Goal: Task Accomplishment & Management: Complete application form

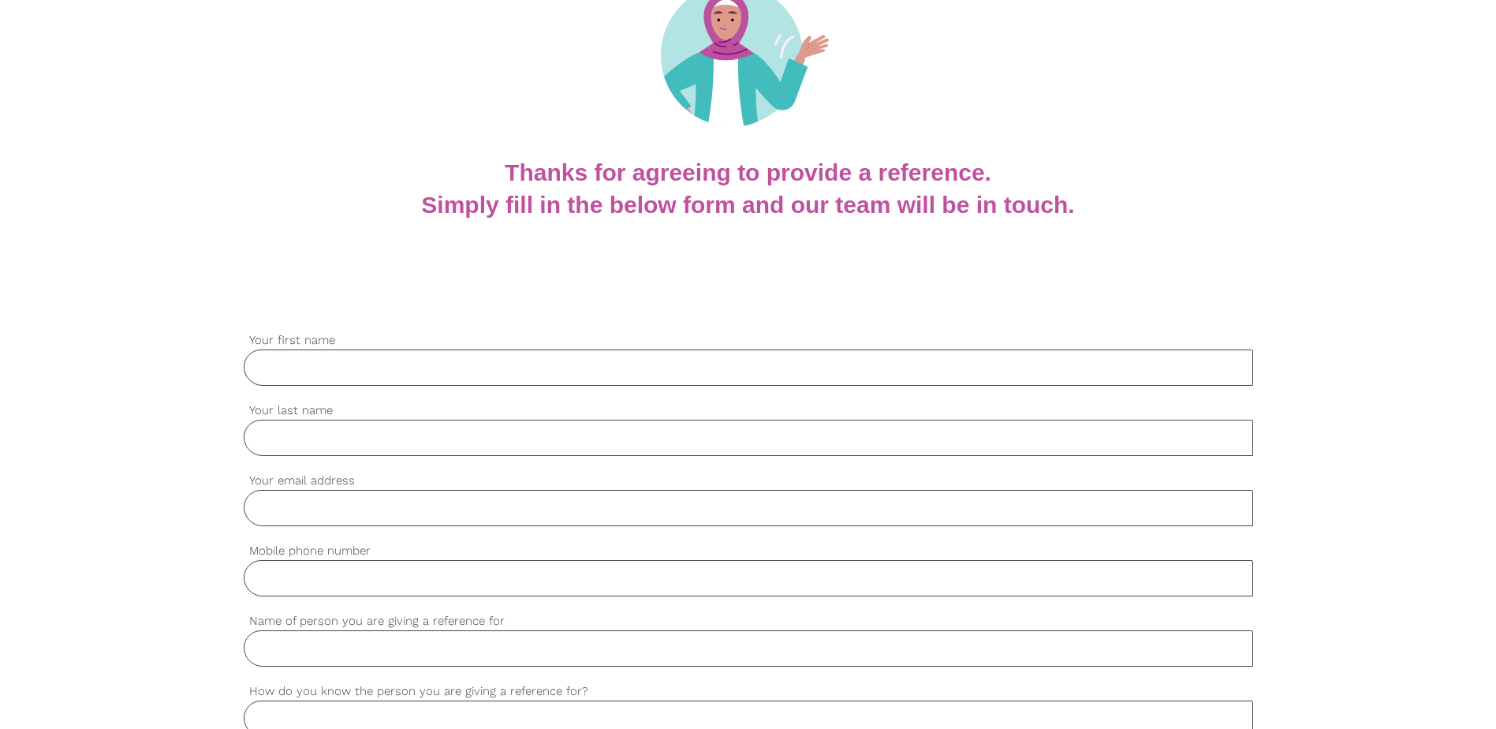
scroll to position [237, 0]
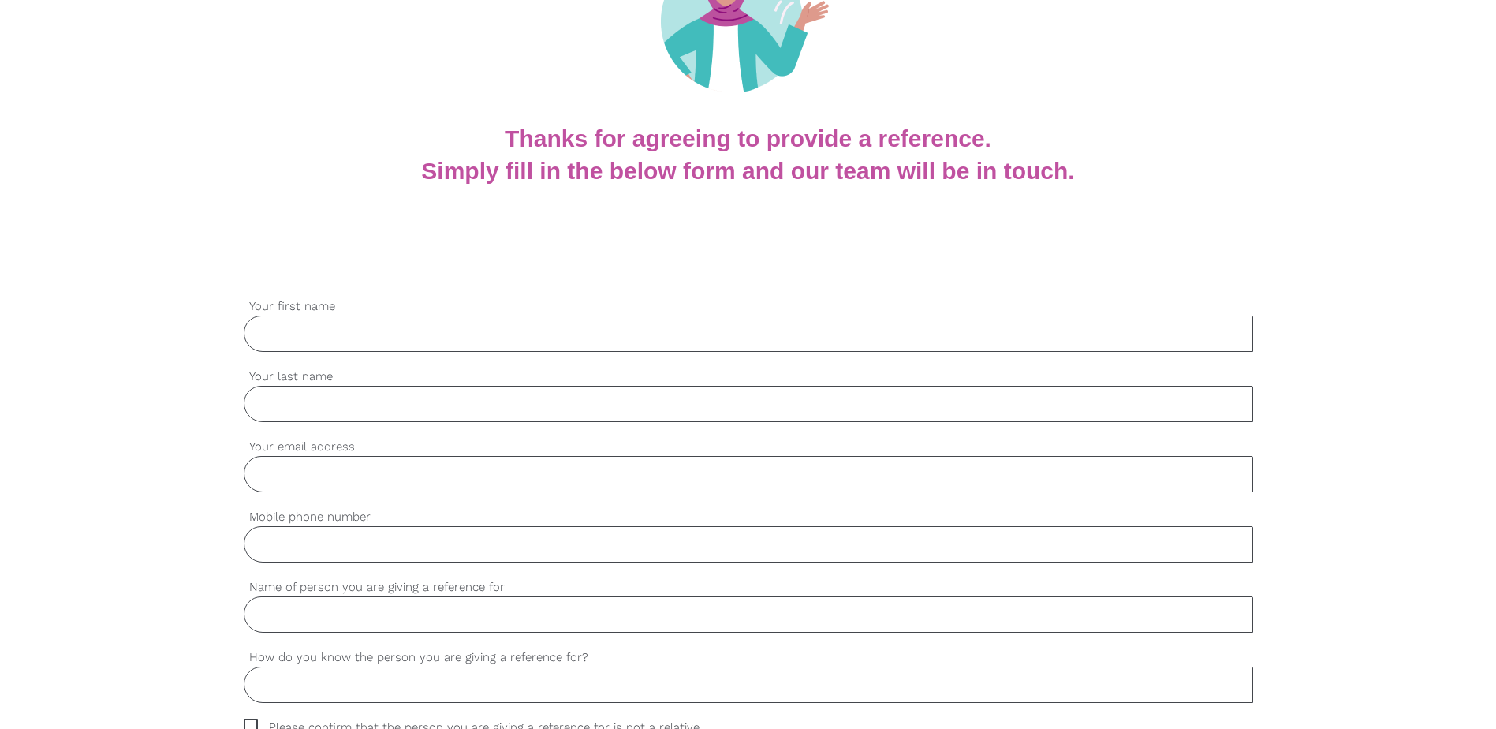
click at [276, 313] on label "Your first name" at bounding box center [748, 306] width 1009 height 18
click at [276, 315] on input "Your first name" at bounding box center [748, 333] width 1009 height 36
click at [279, 322] on input "Your first name" at bounding box center [748, 333] width 1009 height 36
type input "[DEMOGRAPHIC_DATA]"
type input "Genupala"
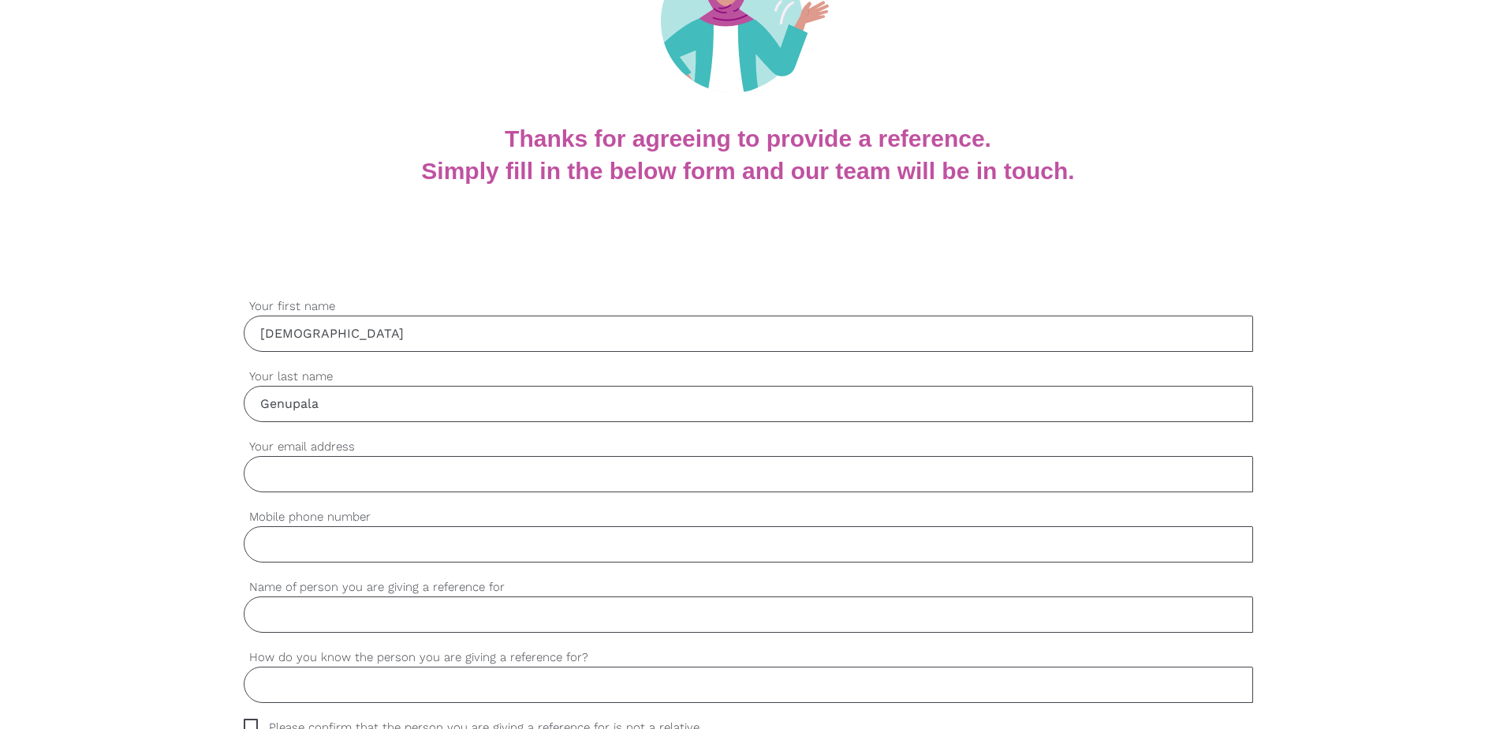
type input "[PERSON_NAME][EMAIL_ADDRESS][DOMAIN_NAME]"
click at [322, 557] on input "Mobile phone number" at bounding box center [748, 544] width 1009 height 36
click at [352, 556] on input "Mobile phone number" at bounding box center [748, 544] width 1009 height 36
click at [356, 542] on input "Mobile phone number" at bounding box center [748, 544] width 1009 height 36
click at [343, 606] on input "Name of person you are giving a reference for" at bounding box center [748, 614] width 1009 height 36
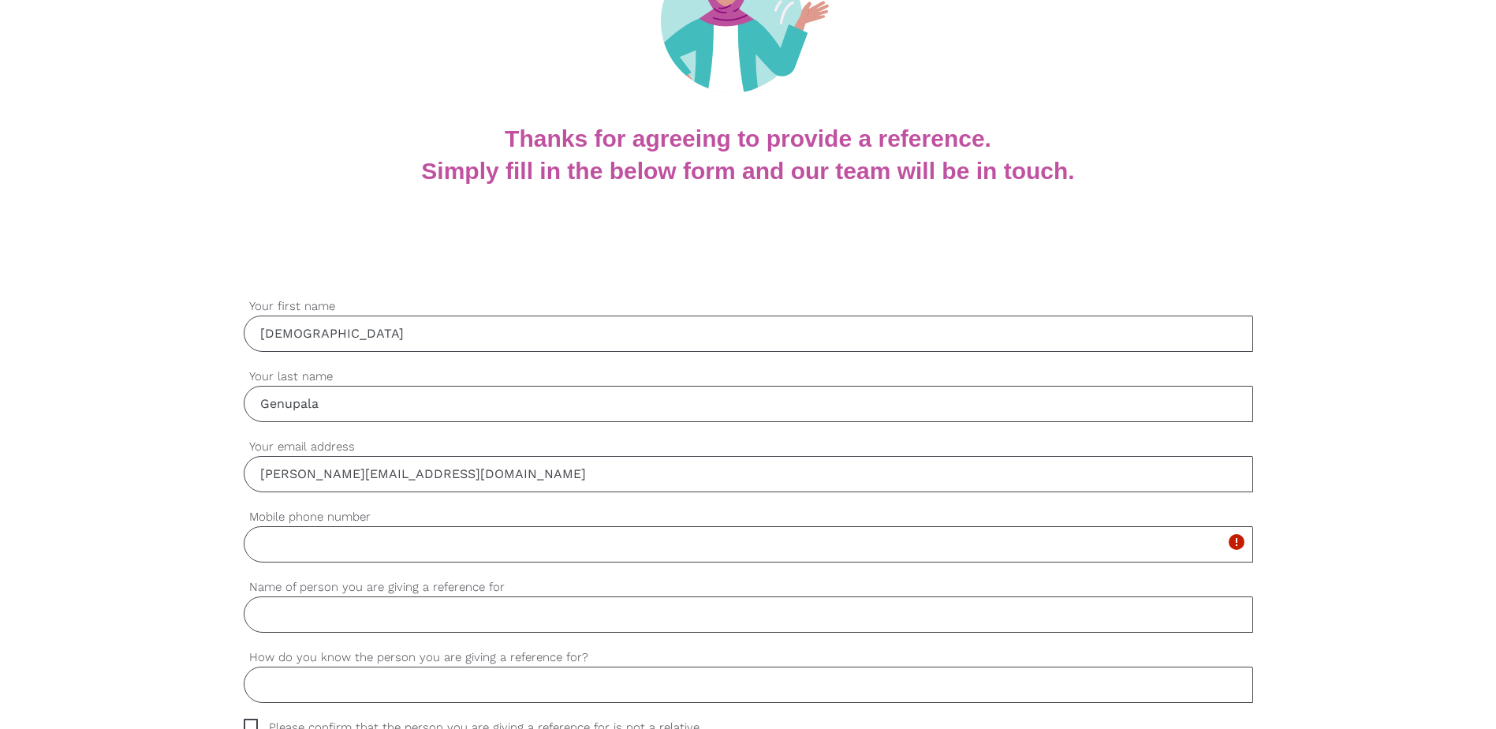
click at [296, 615] on input "Name of person you are giving a reference for" at bounding box center [748, 614] width 1009 height 36
type input "Payroll admnitrator"
click at [454, 682] on input "How do you know the person you are giving a reference for?" at bounding box center [748, 684] width 1009 height 36
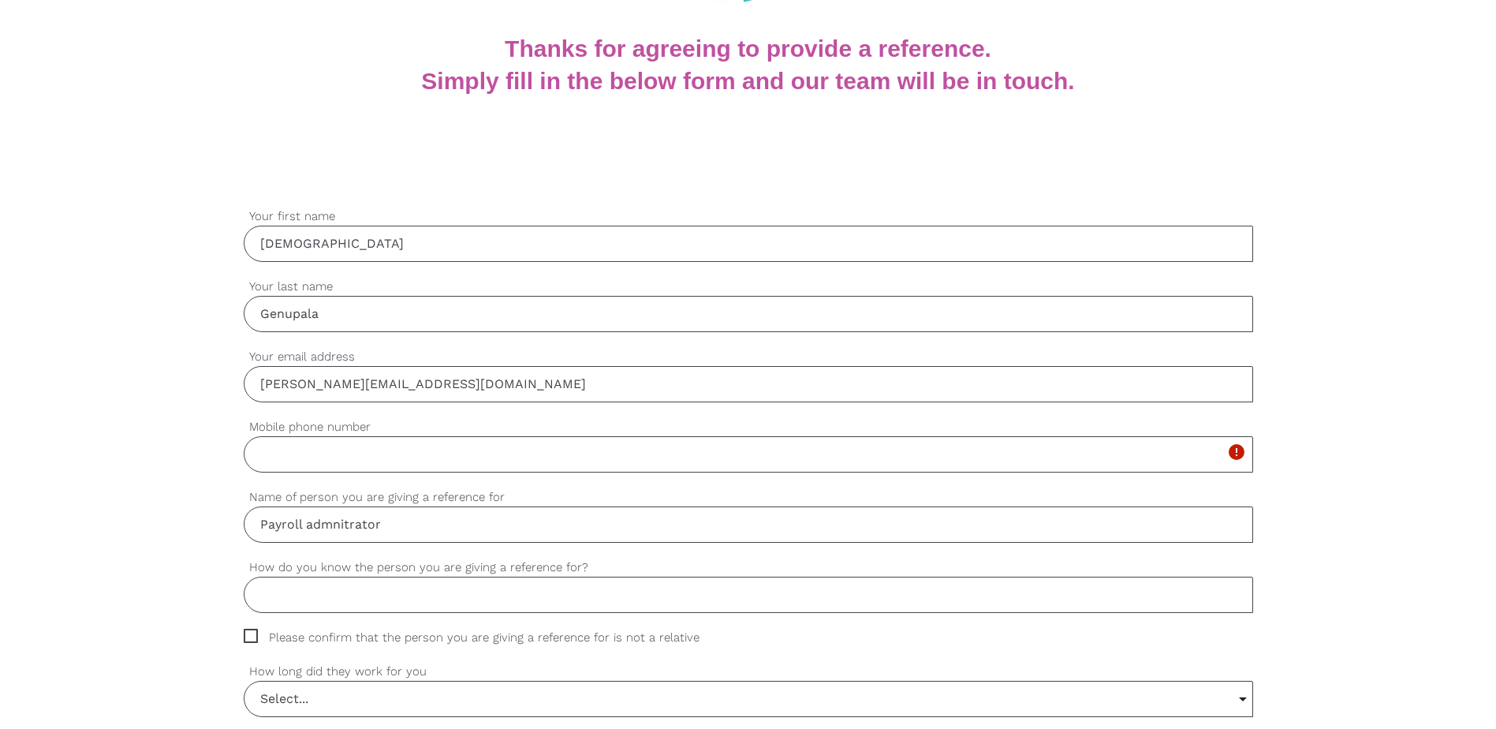
scroll to position [473, 0]
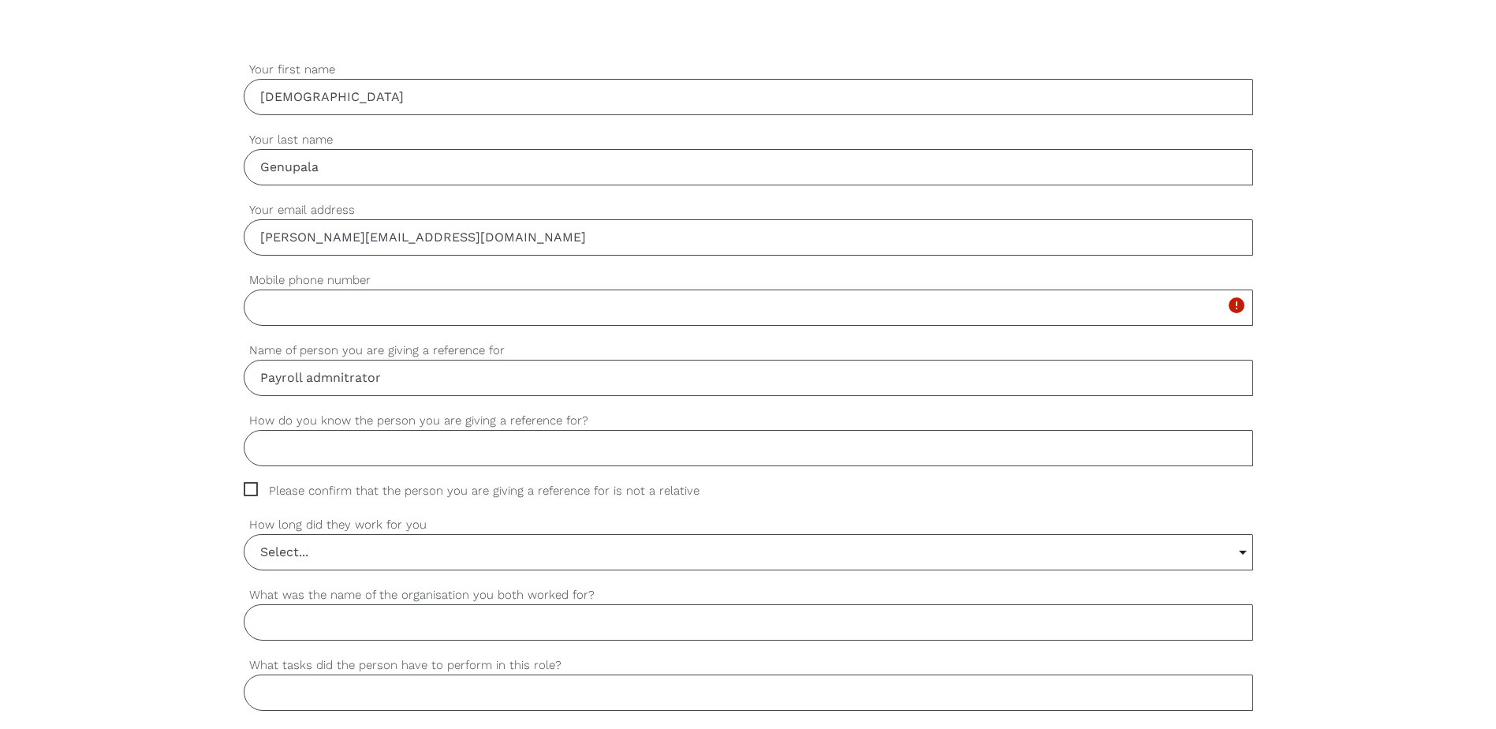
click at [319, 442] on input "How do you know the person you are giving a reference for?" at bounding box center [748, 448] width 1009 height 36
type input "Employee"
click at [257, 489] on span "Please confirm that the person you are giving a reference for is not a relative" at bounding box center [487, 491] width 486 height 18
click at [254, 489] on input "Please confirm that the person you are giving a reference for is not a relative" at bounding box center [249, 487] width 10 height 10
checkbox input "true"
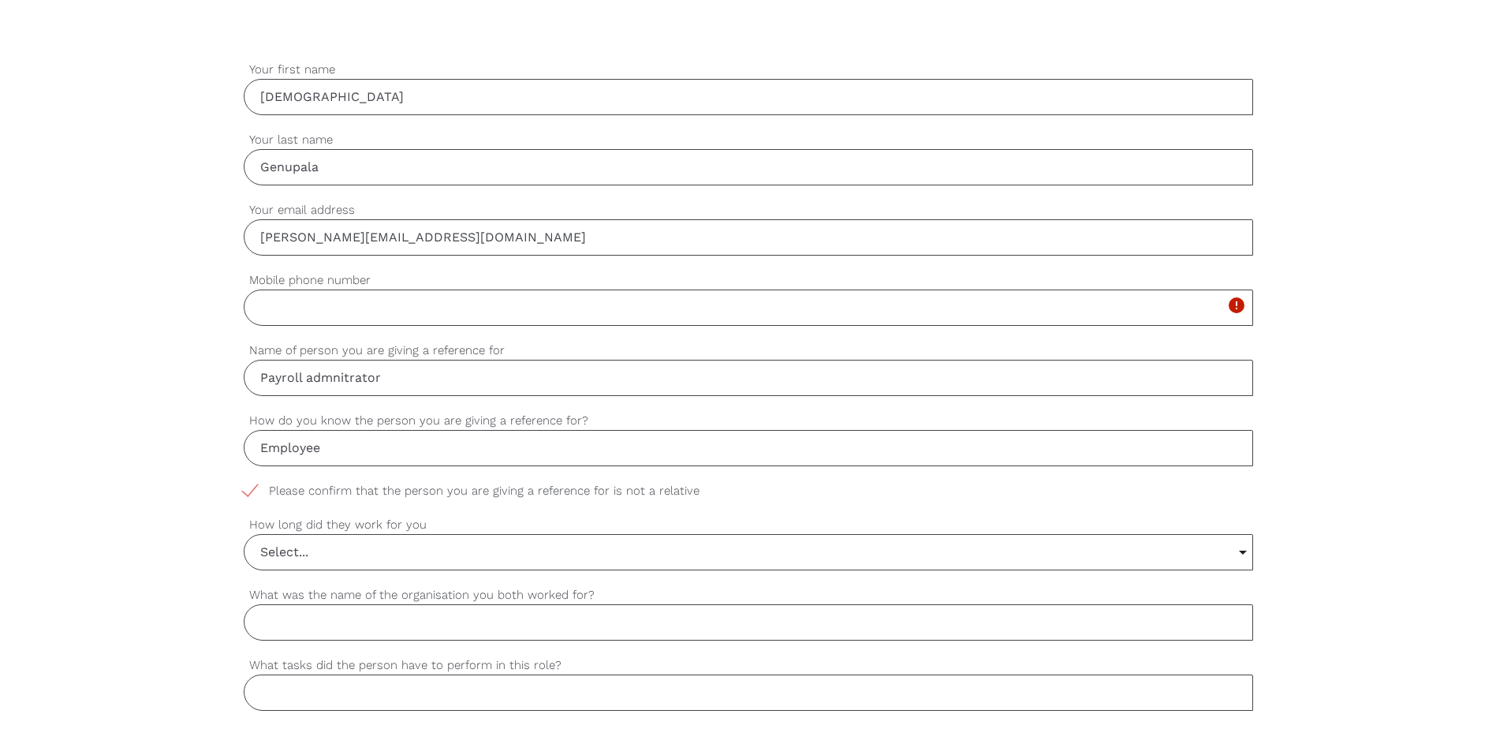
click at [274, 539] on input "Select..." at bounding box center [748, 552] width 1008 height 35
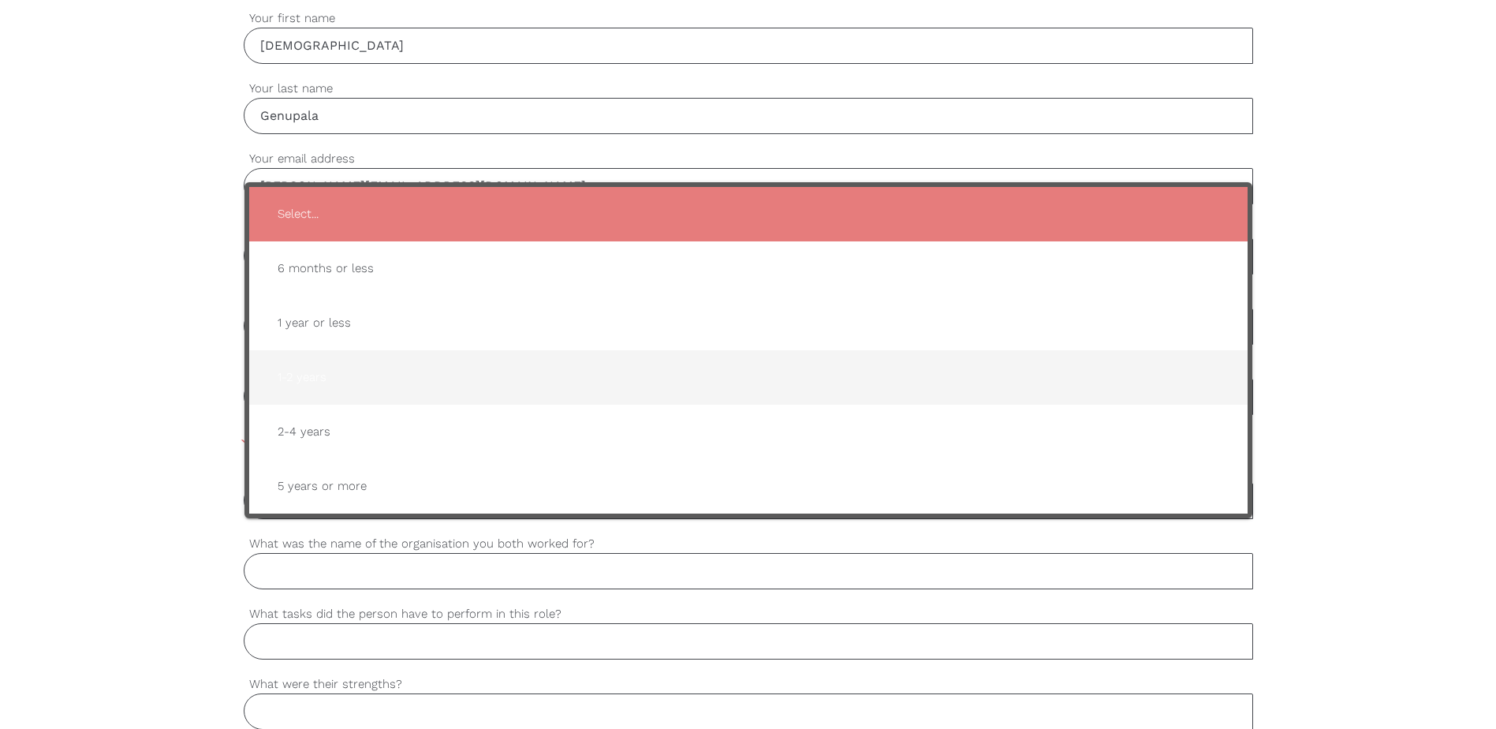
scroll to position [552, 0]
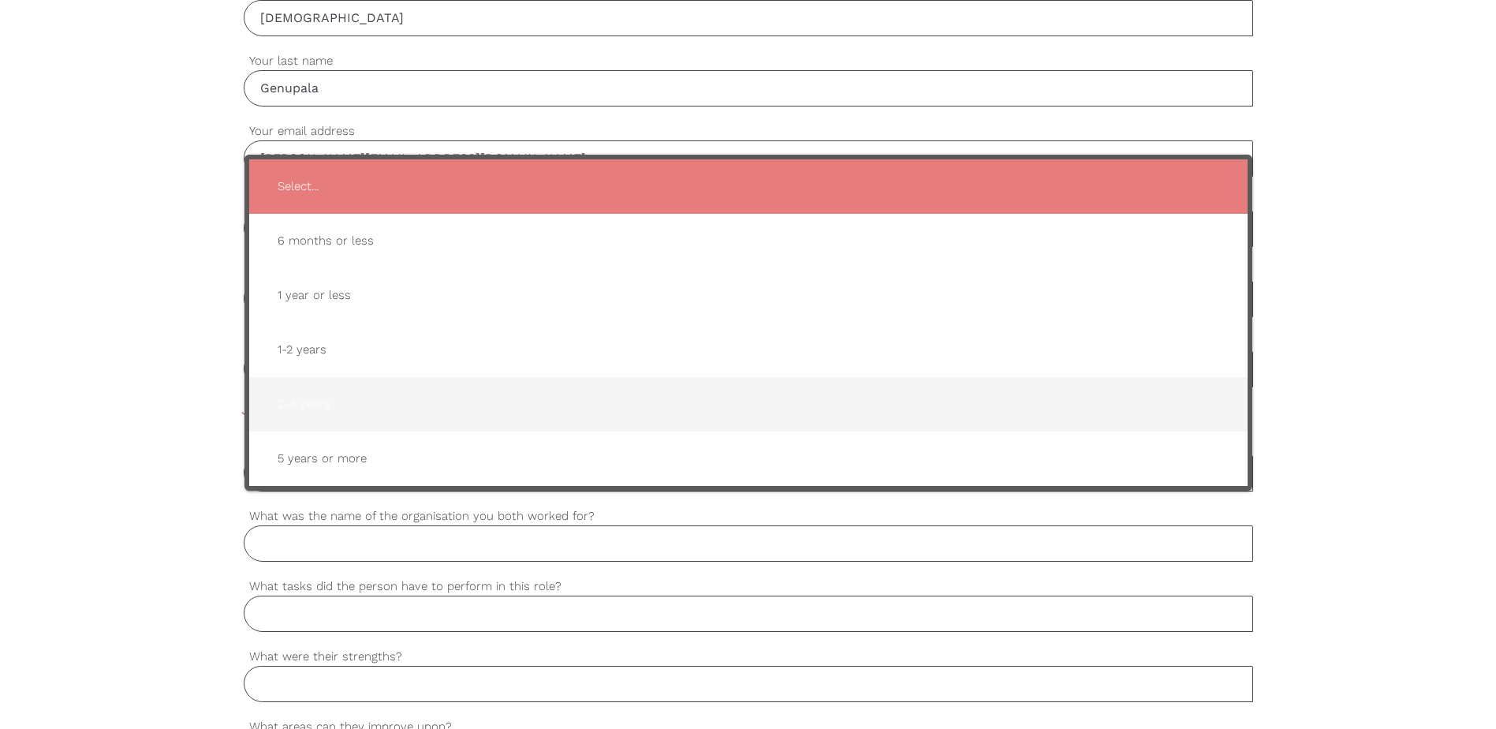
click at [324, 411] on span "2-4 years" at bounding box center [748, 404] width 967 height 39
type input "2-4 years"
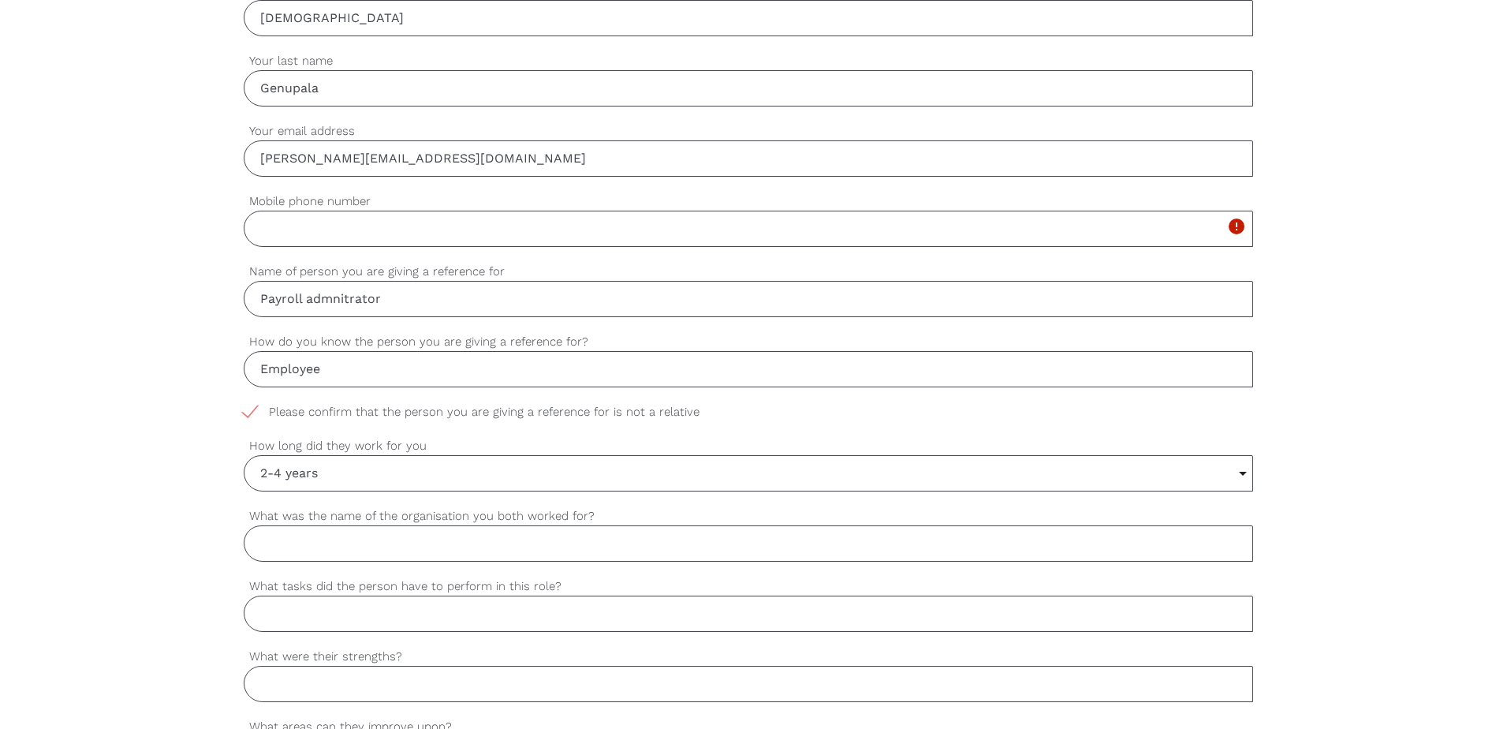
click at [303, 539] on input "What was the name of the organisation you both worked for?" at bounding box center [748, 543] width 1009 height 36
click at [319, 538] on input "What was the name of the organisation you both worked for?" at bounding box center [748, 543] width 1009 height 36
paste input "ISS FACILITY SERV AU Ltd"
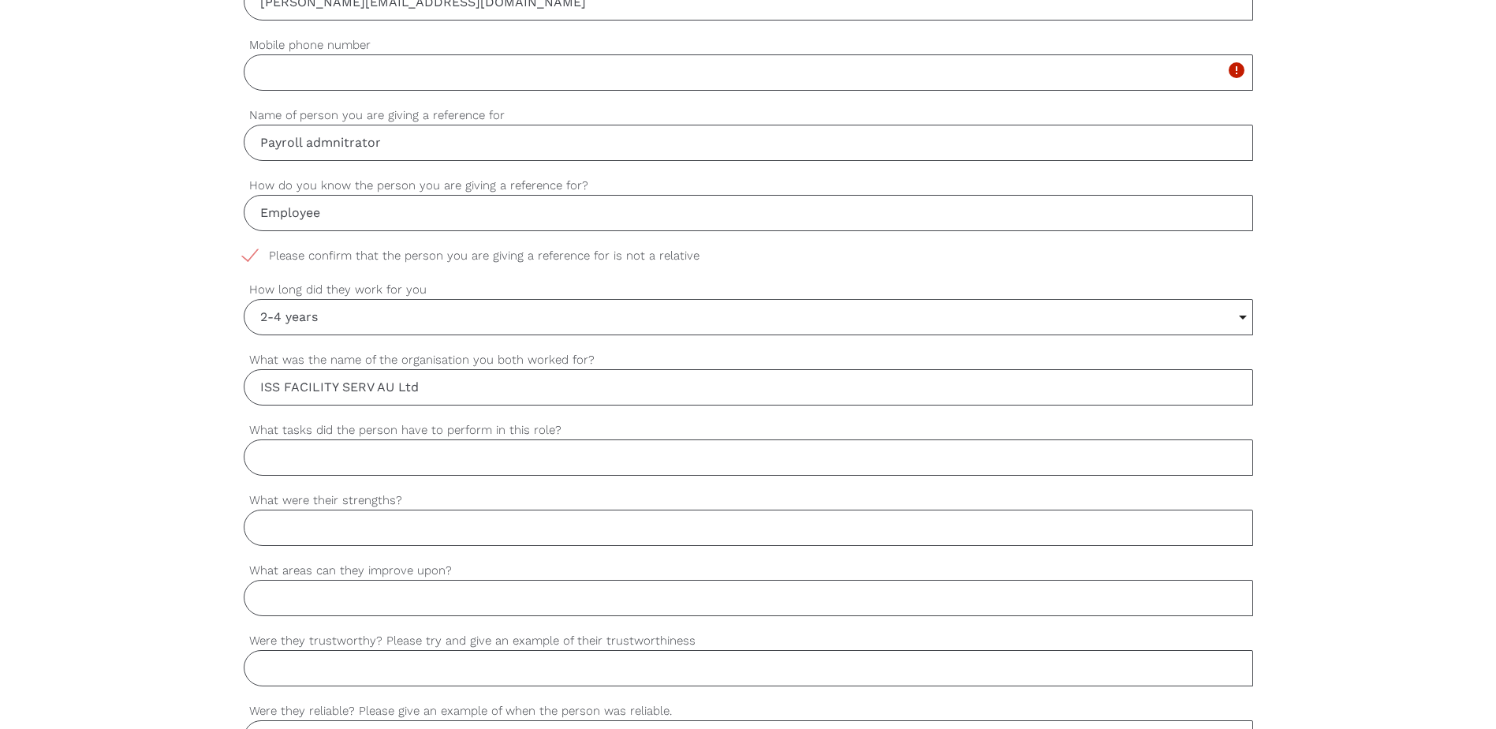
scroll to position [710, 0]
click at [302, 455] on input "What tasks did the person have to perform in this role?" at bounding box center [748, 456] width 1009 height 36
click at [373, 384] on input "ISS FACILITY SERV AU Ltd" at bounding box center [748, 385] width 1009 height 36
type input "ISS FACILITY SERVICES AU Ltd"
click at [298, 456] on input "What tasks did the person have to perform in this role?" at bounding box center [748, 456] width 1009 height 36
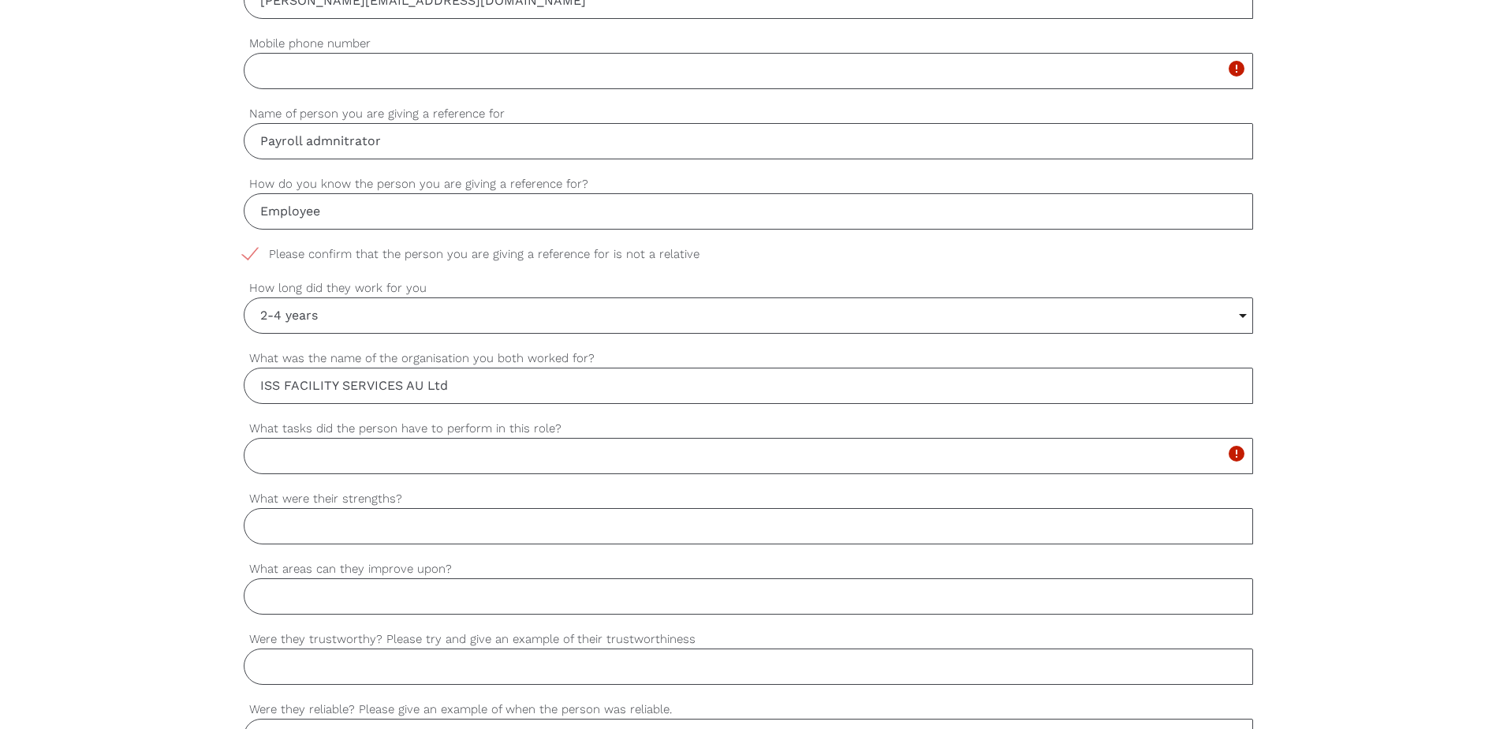
click at [289, 454] on input "What tasks did the person have to perform in this role?" at bounding box center [748, 456] width 1009 height 36
type input "cleaning duties"
click at [335, 525] on input "What were their strengths?" at bounding box center [748, 526] width 1009 height 36
click at [313, 520] on input "What were their strengths?" at bounding box center [748, 526] width 1009 height 36
drag, startPoint x: 352, startPoint y: 531, endPoint x: 254, endPoint y: 533, distance: 98.6
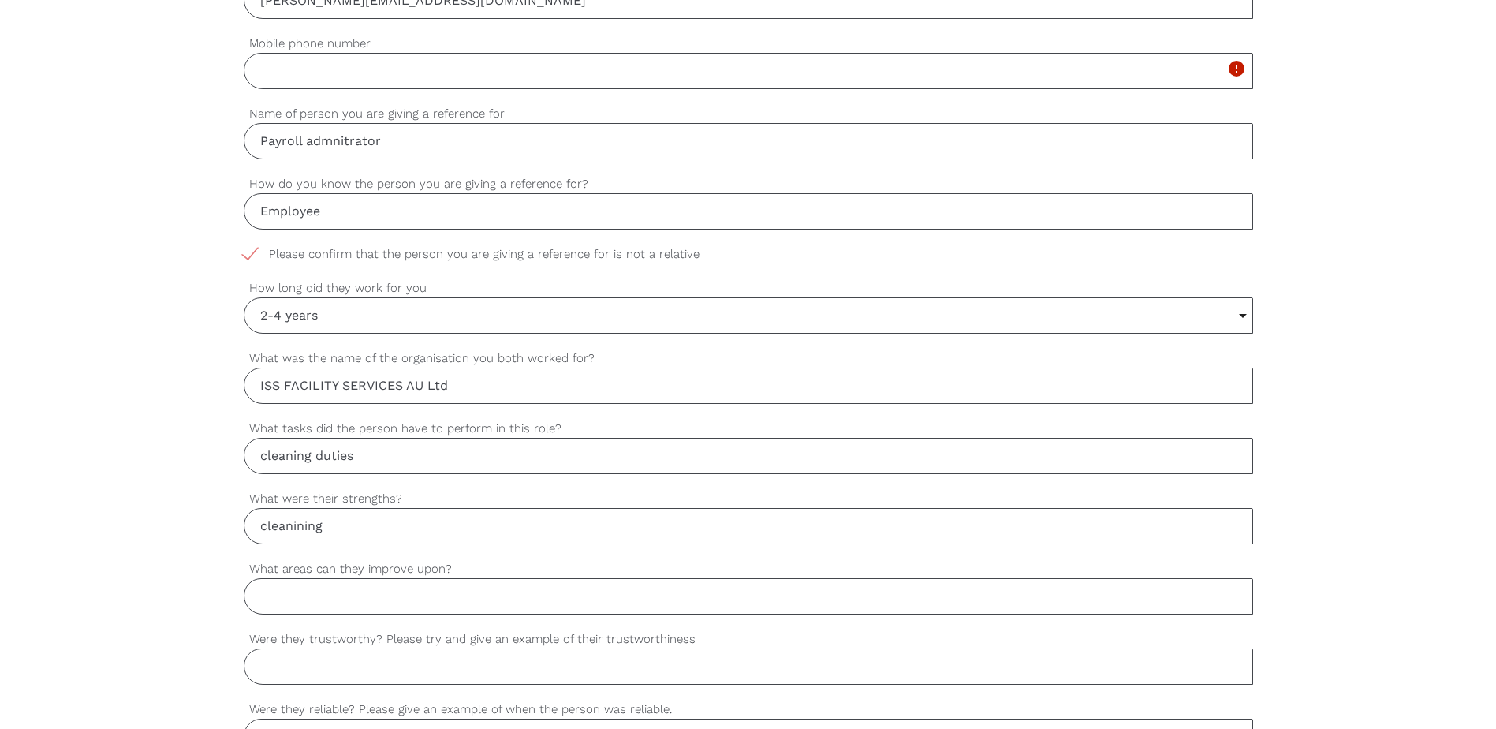
click at [254, 533] on input "cleanining" at bounding box center [748, 526] width 1009 height 36
type input "cleaning"
click at [292, 596] on input "What areas can they improve upon?" at bounding box center [748, 596] width 1009 height 36
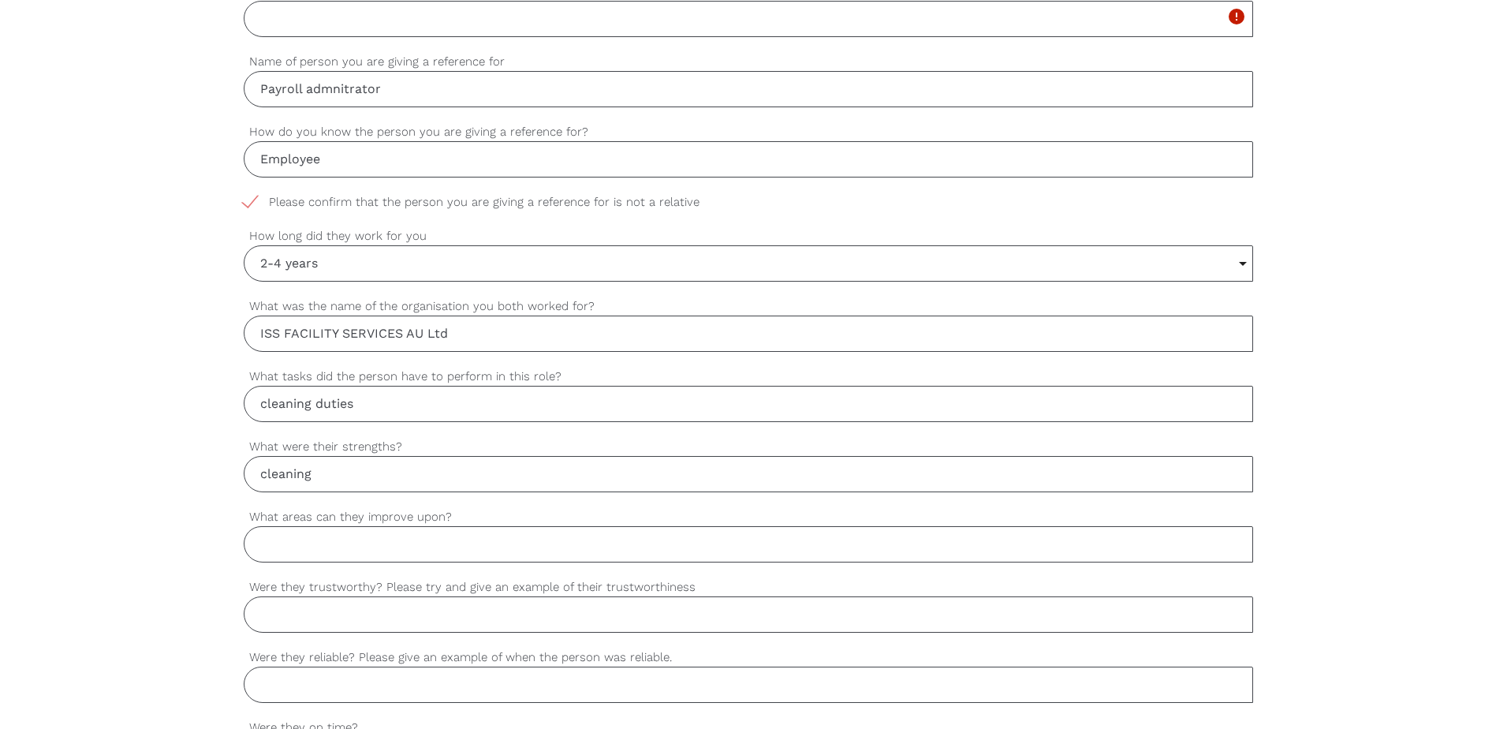
scroll to position [788, 0]
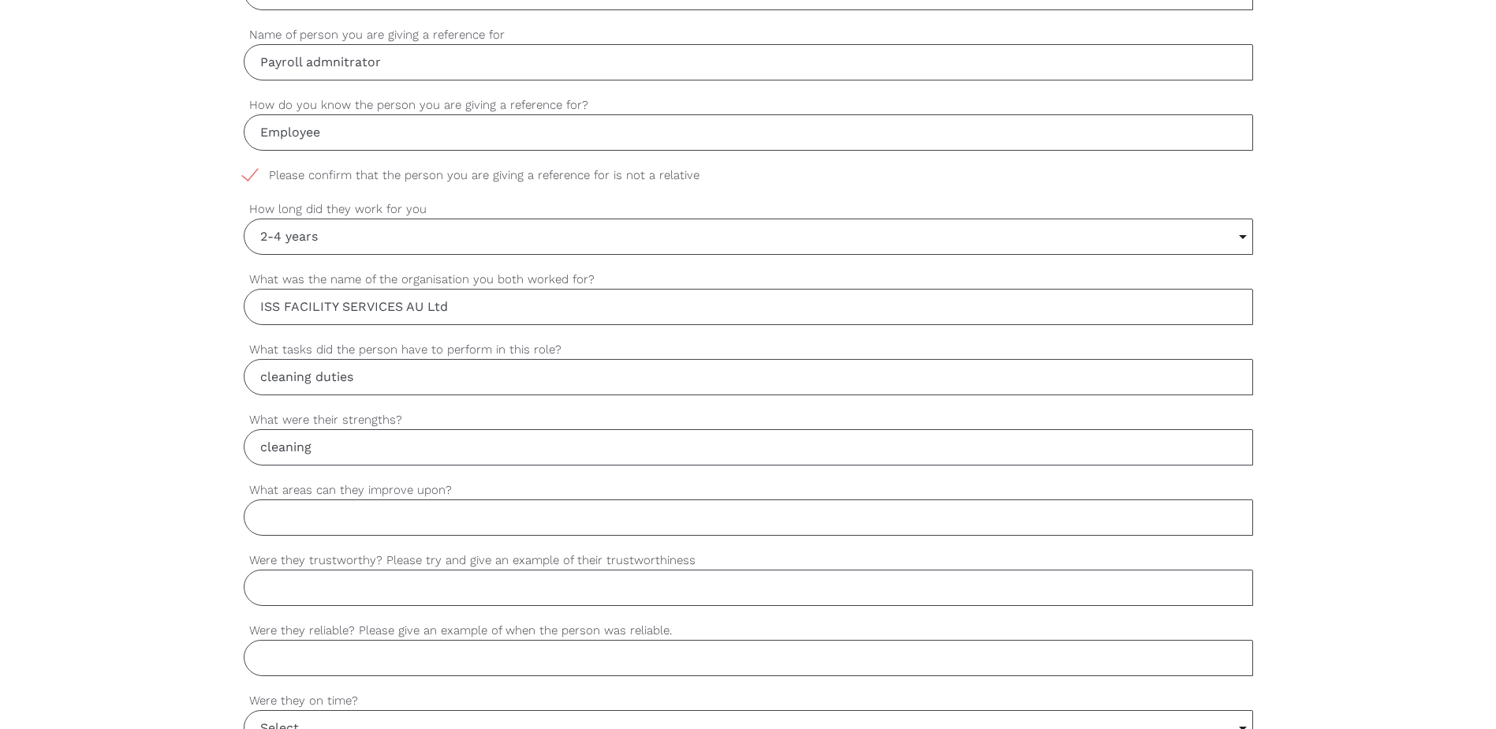
click at [308, 510] on input "What areas can they improve upon?" at bounding box center [748, 517] width 1009 height 36
type input "NA"
click at [319, 598] on input "Were they trustworthy? Please try and give an example of their trustworthiness" at bounding box center [748, 587] width 1009 height 36
type input "NA"
click at [331, 665] on input "Were they reliable? Please give an example of when the person was reliable." at bounding box center [748, 657] width 1009 height 36
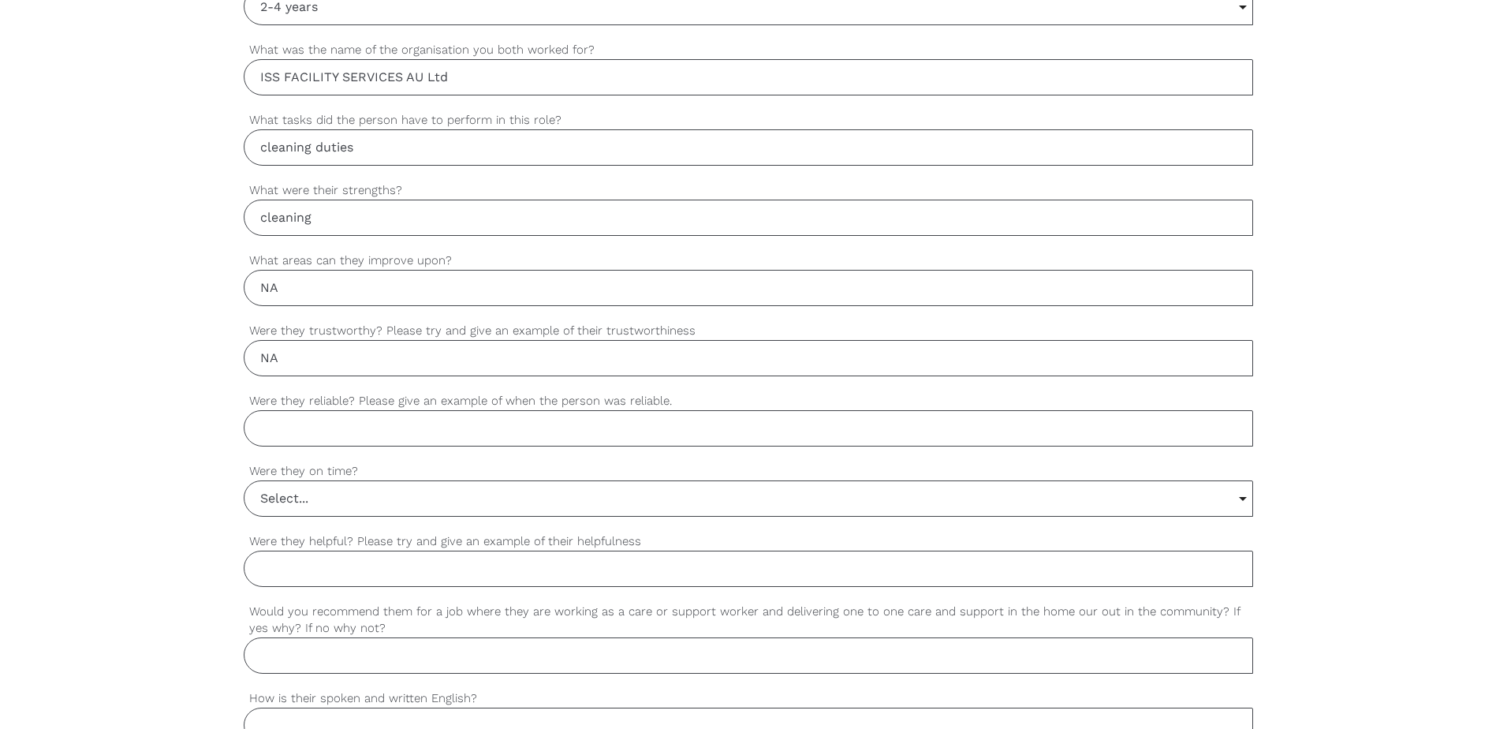
scroll to position [1025, 0]
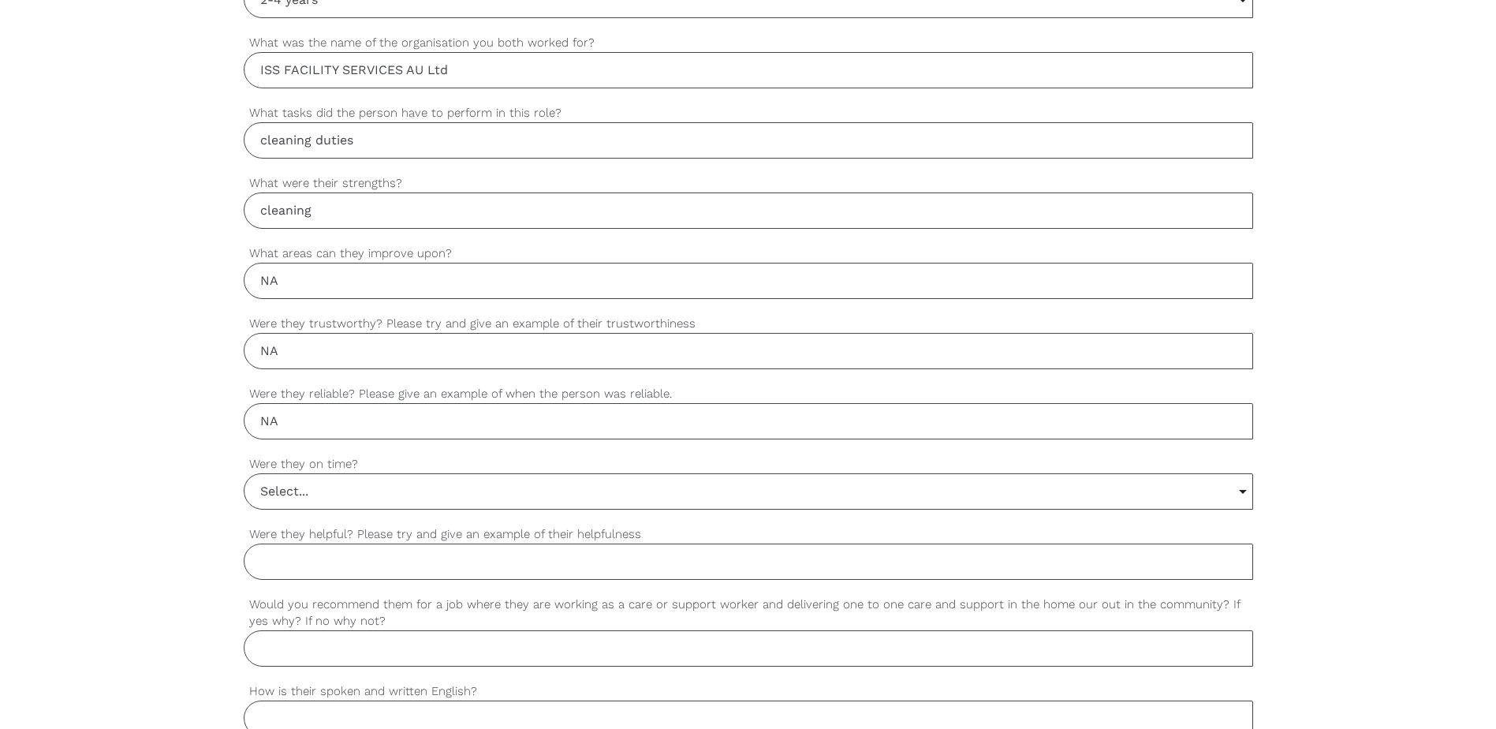
type input "NA"
click at [314, 479] on input "Select..." at bounding box center [748, 491] width 1008 height 35
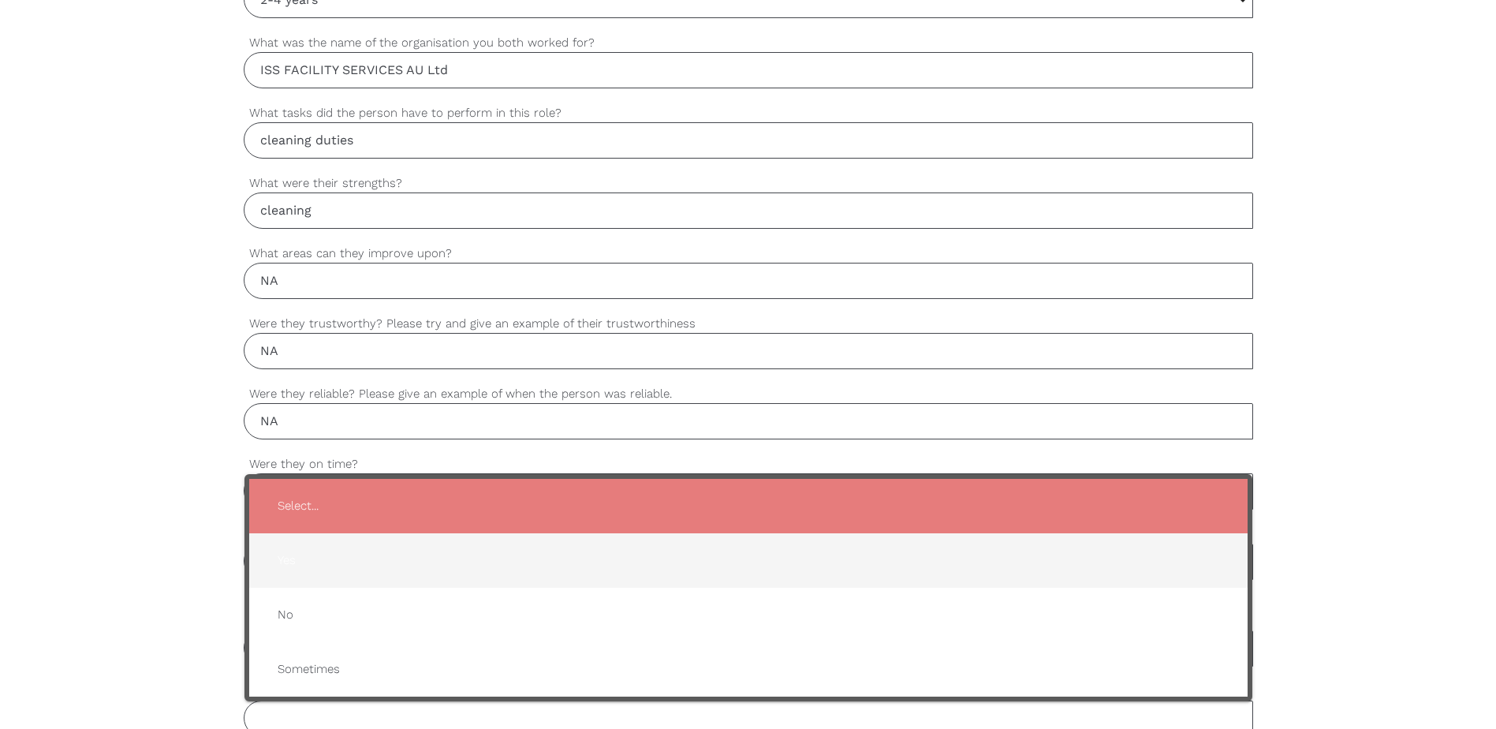
click at [286, 559] on span "Yes" at bounding box center [748, 560] width 967 height 39
type input "Yes"
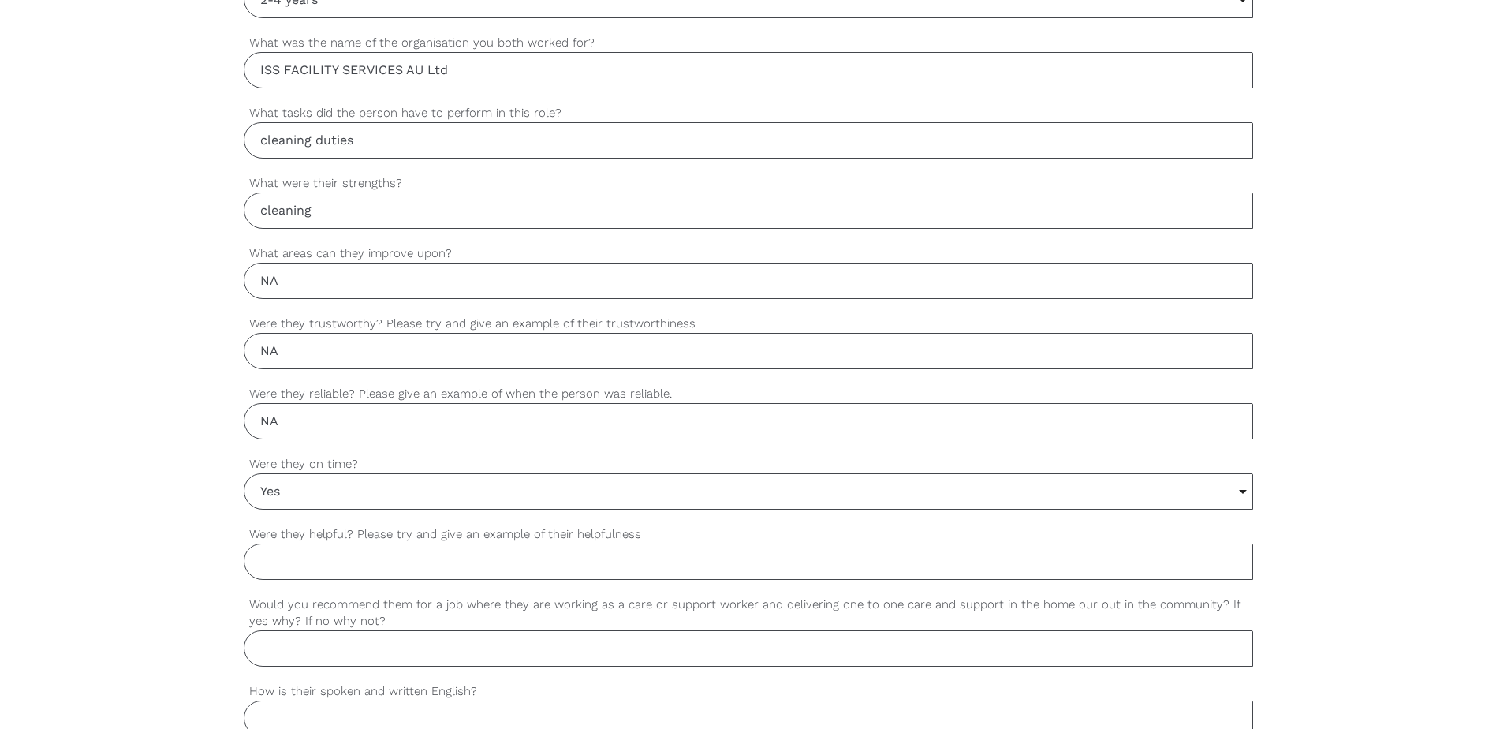
click at [307, 561] on input "Were they helpful? Please try and give an example of their helpfulness" at bounding box center [748, 561] width 1009 height 36
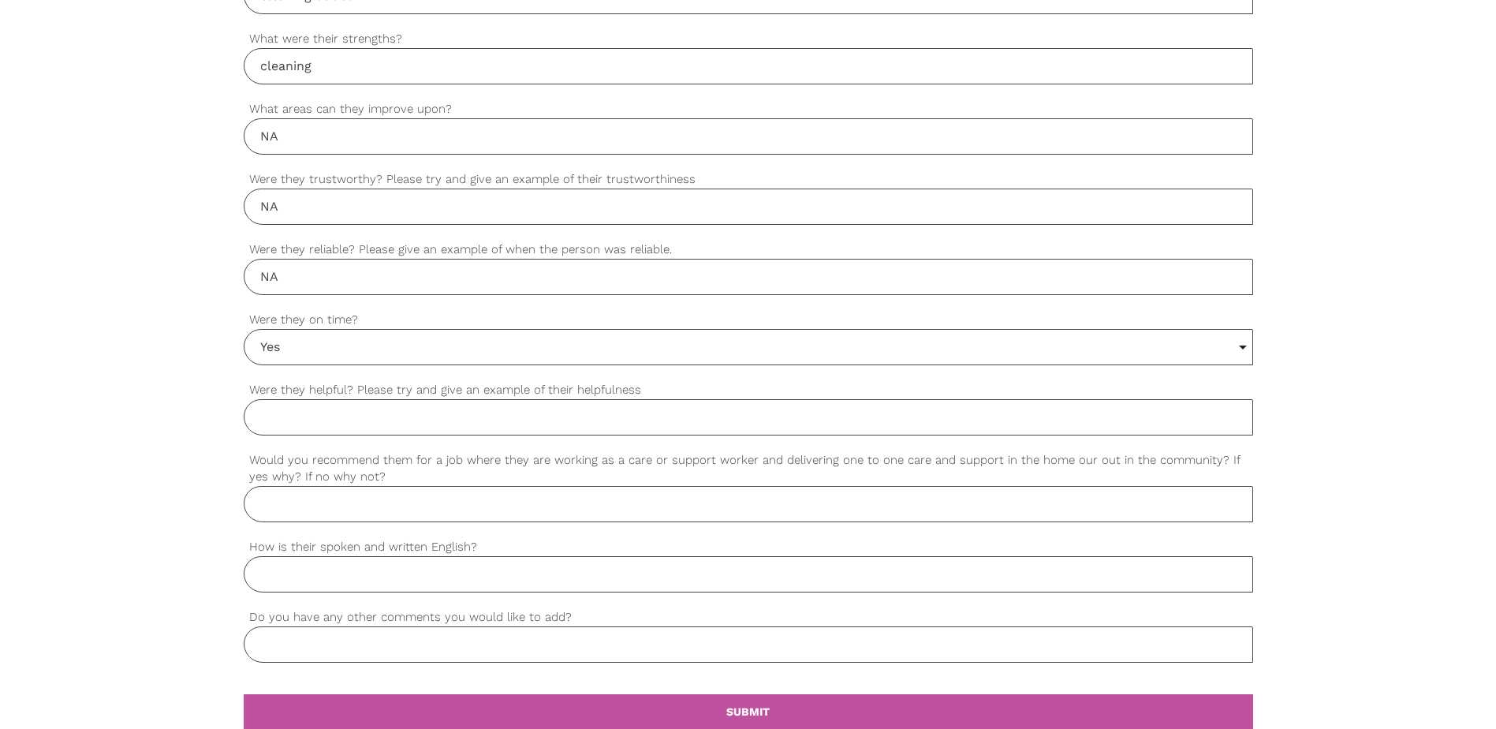
scroll to position [1183, 0]
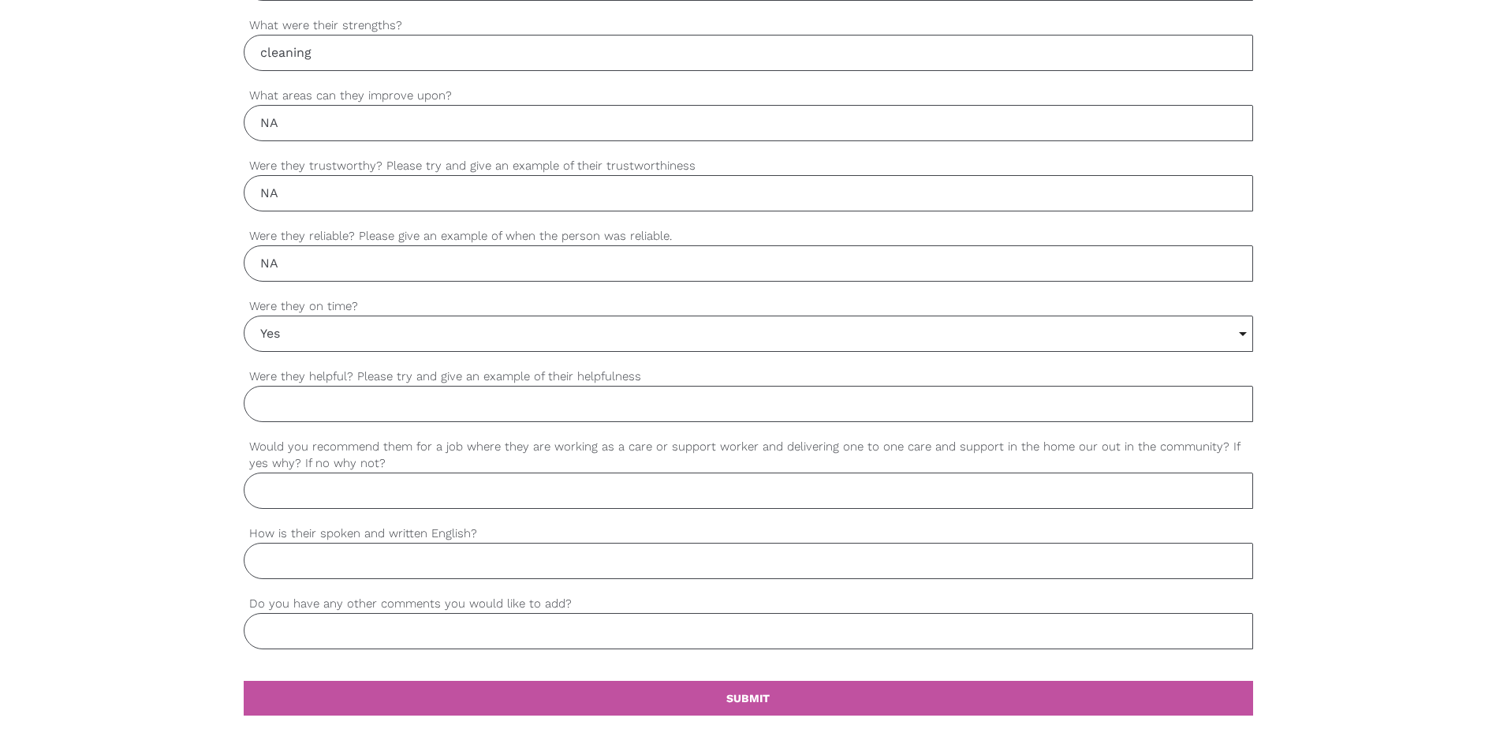
click at [281, 403] on input "Were they helpful? Please try and give an example of their helpfulness" at bounding box center [748, 404] width 1009 height 36
click at [285, 490] on input "Would you recommend them for a job where they are working as a care or support …" at bounding box center [748, 490] width 1009 height 36
click at [316, 557] on input "How is their spoken and written English?" at bounding box center [748, 560] width 1009 height 36
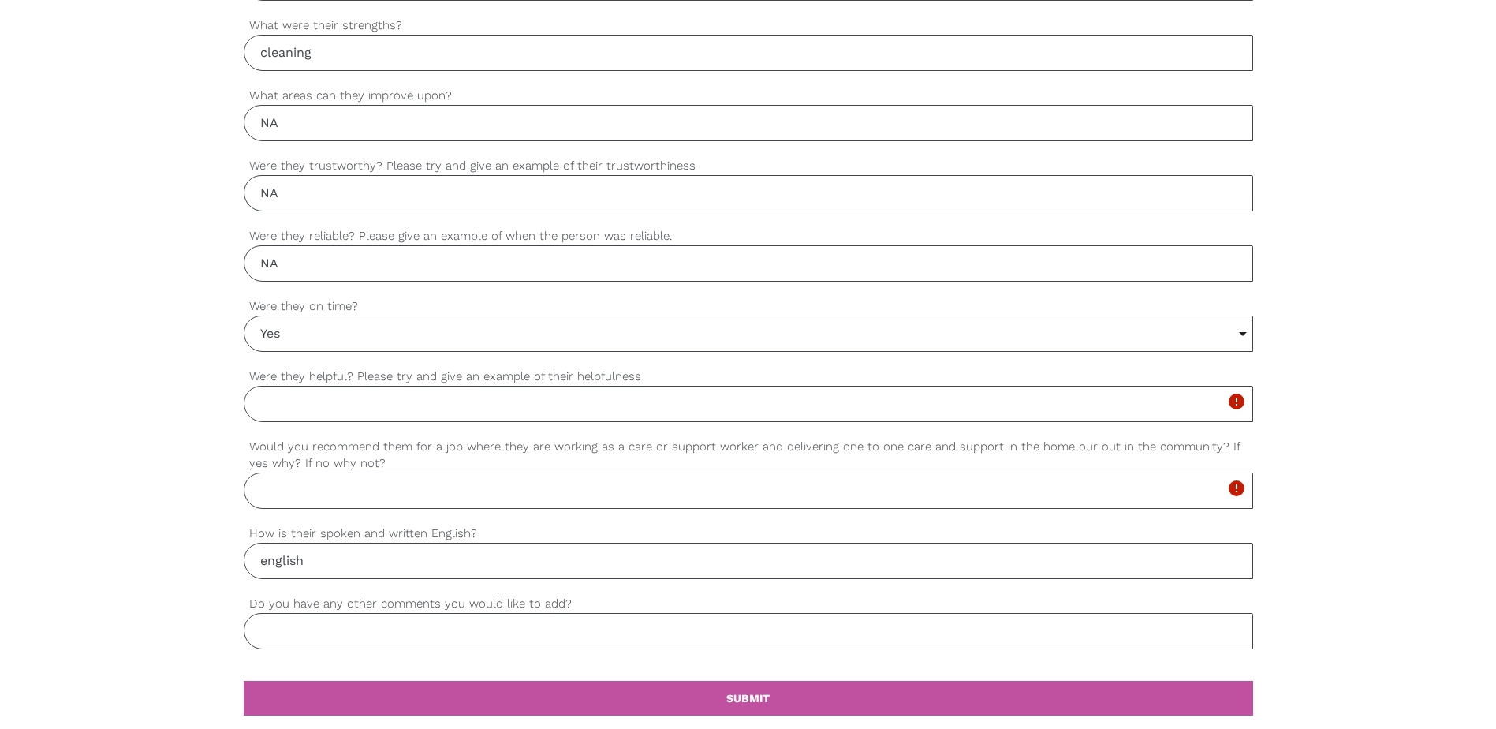
type input "english"
click at [286, 614] on input "Do you have any other comments you would like to add?" at bounding box center [748, 631] width 1009 height 36
click at [305, 632] on input "Do you have any other comments you would like to add?" at bounding box center [748, 631] width 1009 height 36
type input "NA"
click at [341, 406] on input "Were they helpful? Please try and give an example of their helpfulness" at bounding box center [748, 404] width 1009 height 36
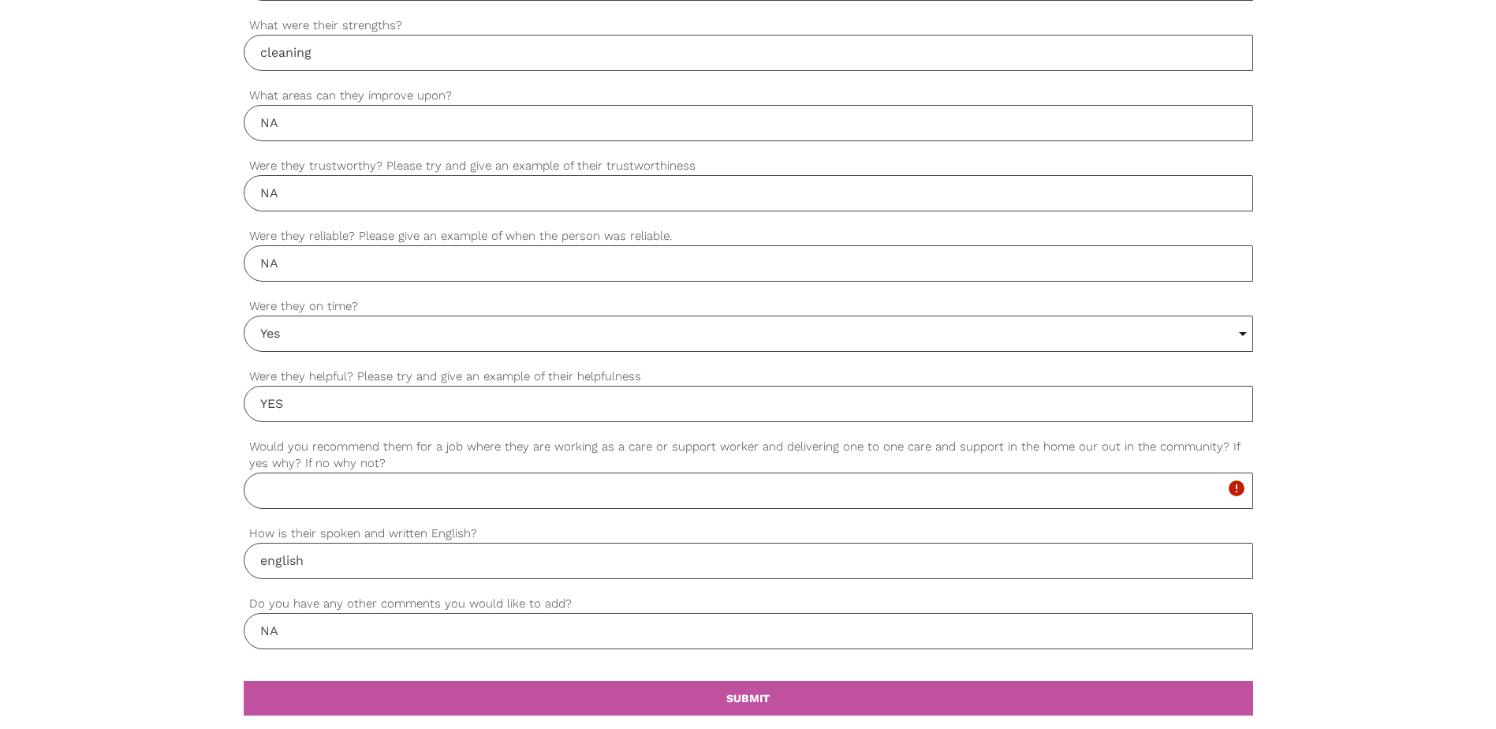
type input "YES"
click at [276, 493] on input "Would you recommend them for a job where they are working as a care or support …" at bounding box center [748, 490] width 1009 height 36
type input "YES"
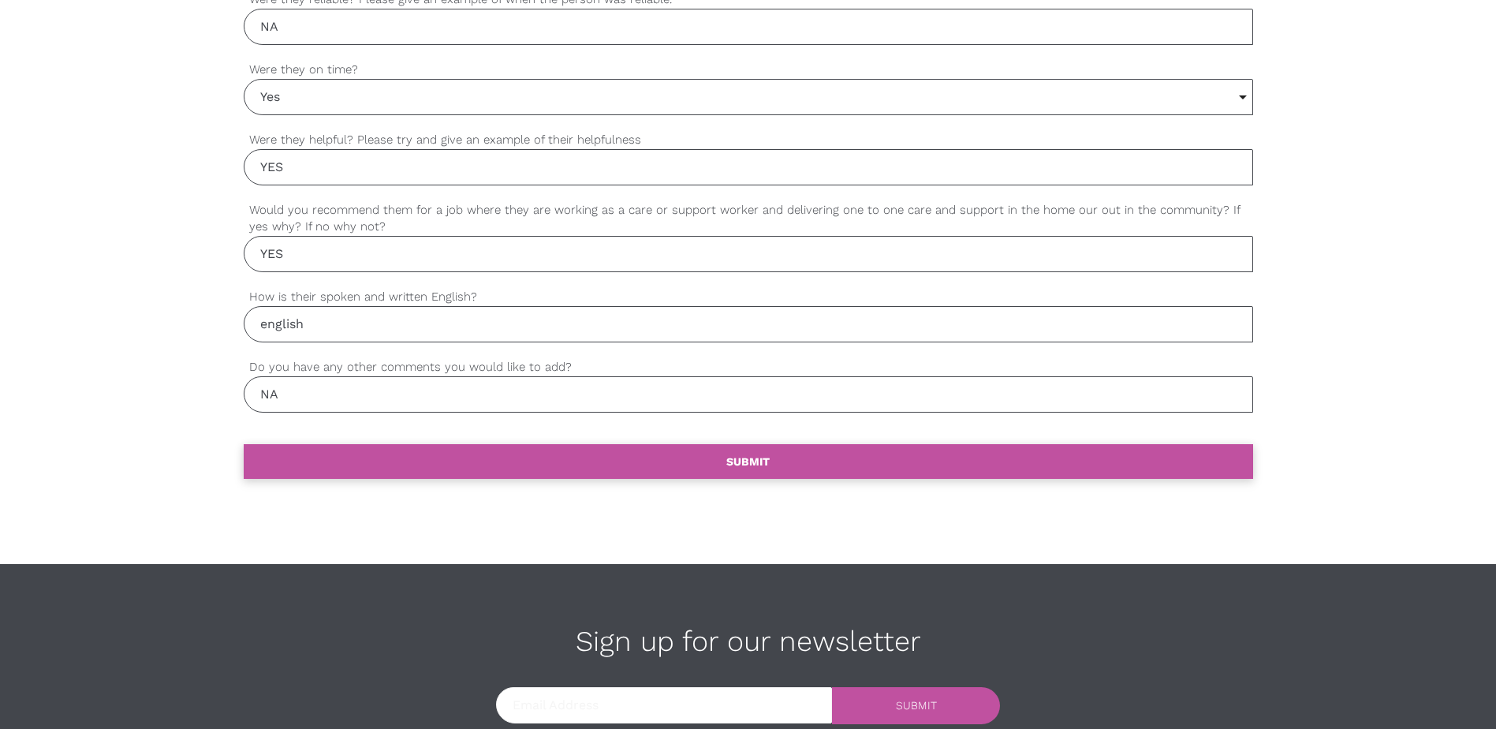
click at [757, 448] on link "settings SUBMIT" at bounding box center [748, 461] width 1009 height 35
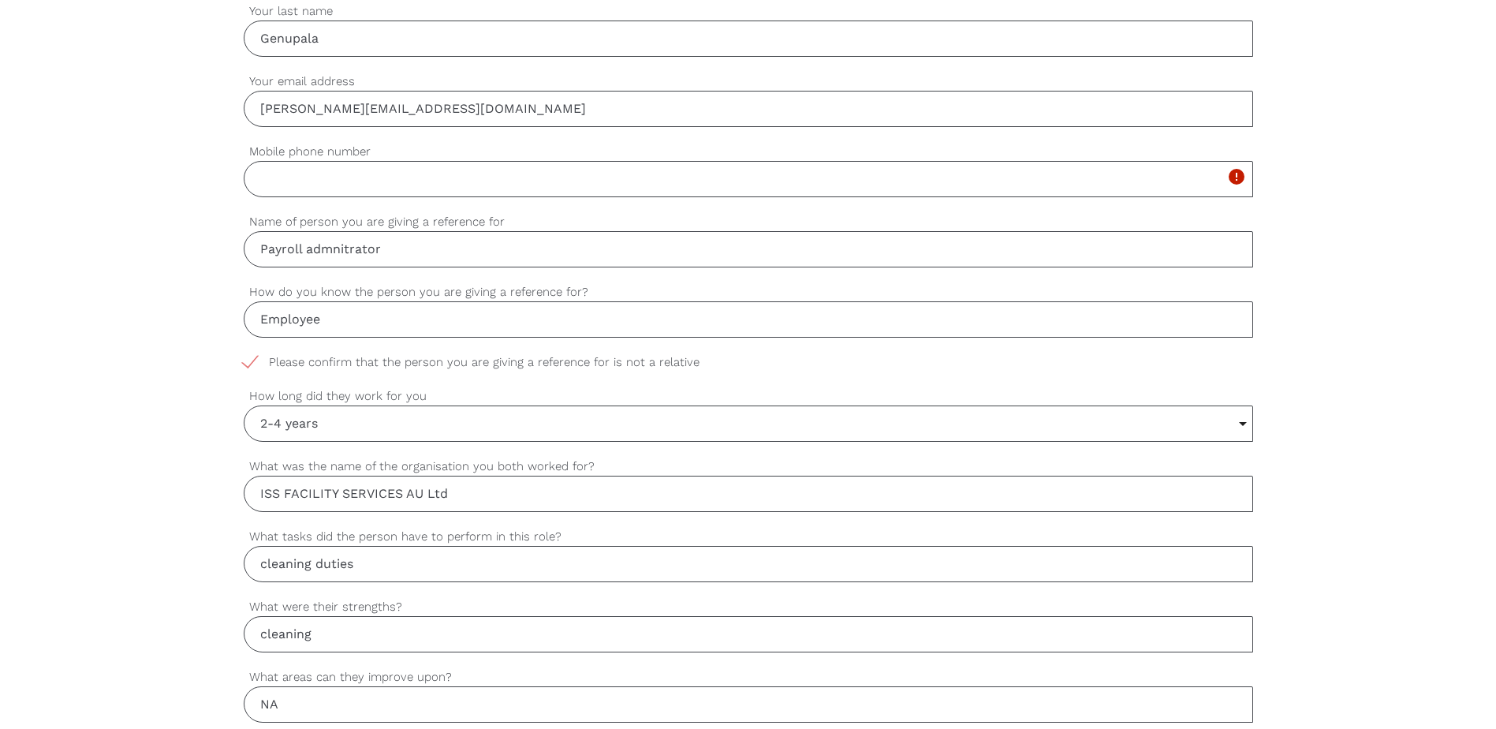
scroll to position [534, 0]
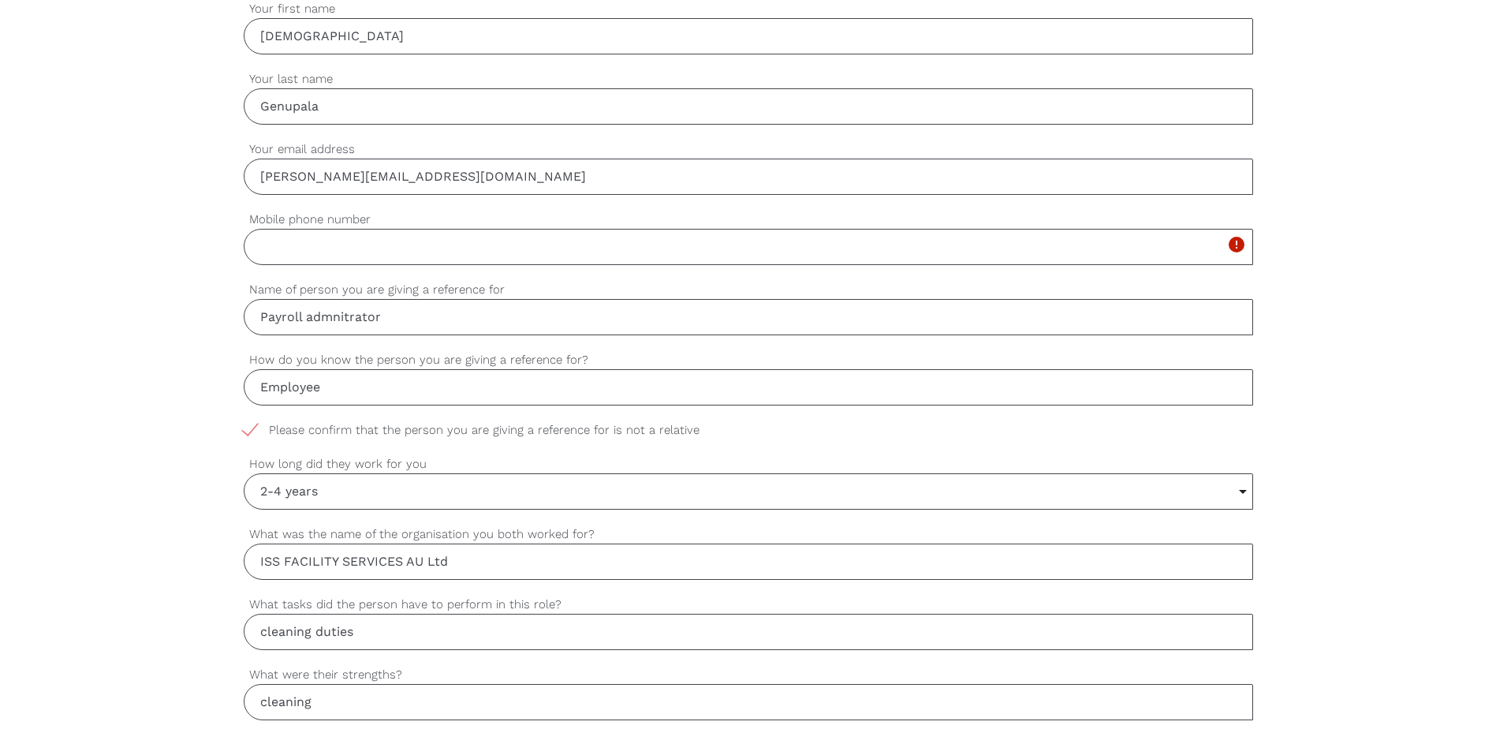
drag, startPoint x: 352, startPoint y: 248, endPoint x: 42, endPoint y: 211, distance: 312.1
click at [352, 248] on input "Mobile phone number" at bounding box center [748, 247] width 1009 height 36
click at [340, 259] on input "Mobile phone number" at bounding box center [748, 247] width 1009 height 36
paste input "Telephone: [PHONE_NUMBER]"
drag, startPoint x: 351, startPoint y: 247, endPoint x: 240, endPoint y: 248, distance: 111.2
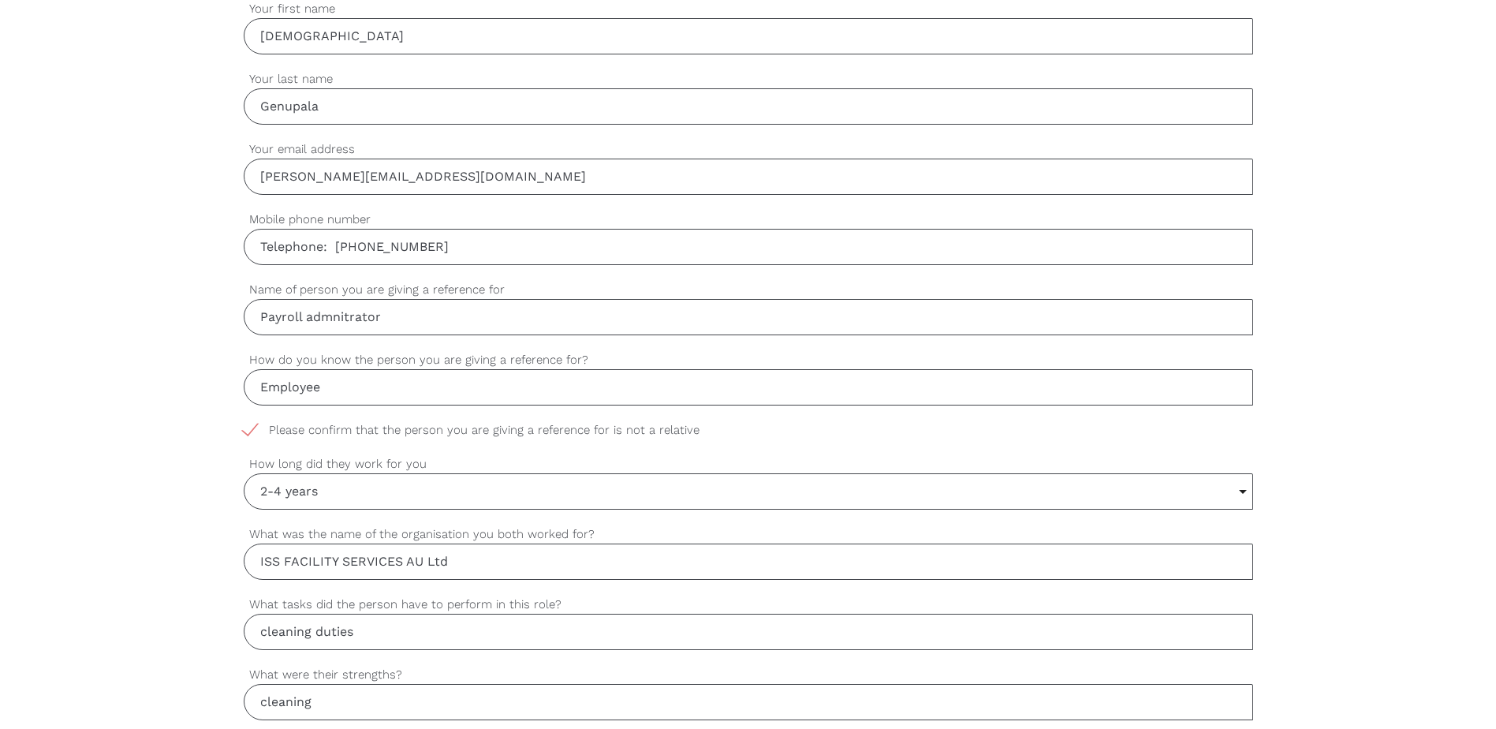
click at [240, 248] on div "settings [PERSON_NAME] Your first name settings Genupala Your last name setting…" at bounding box center [748, 708] width 1496 height 1481
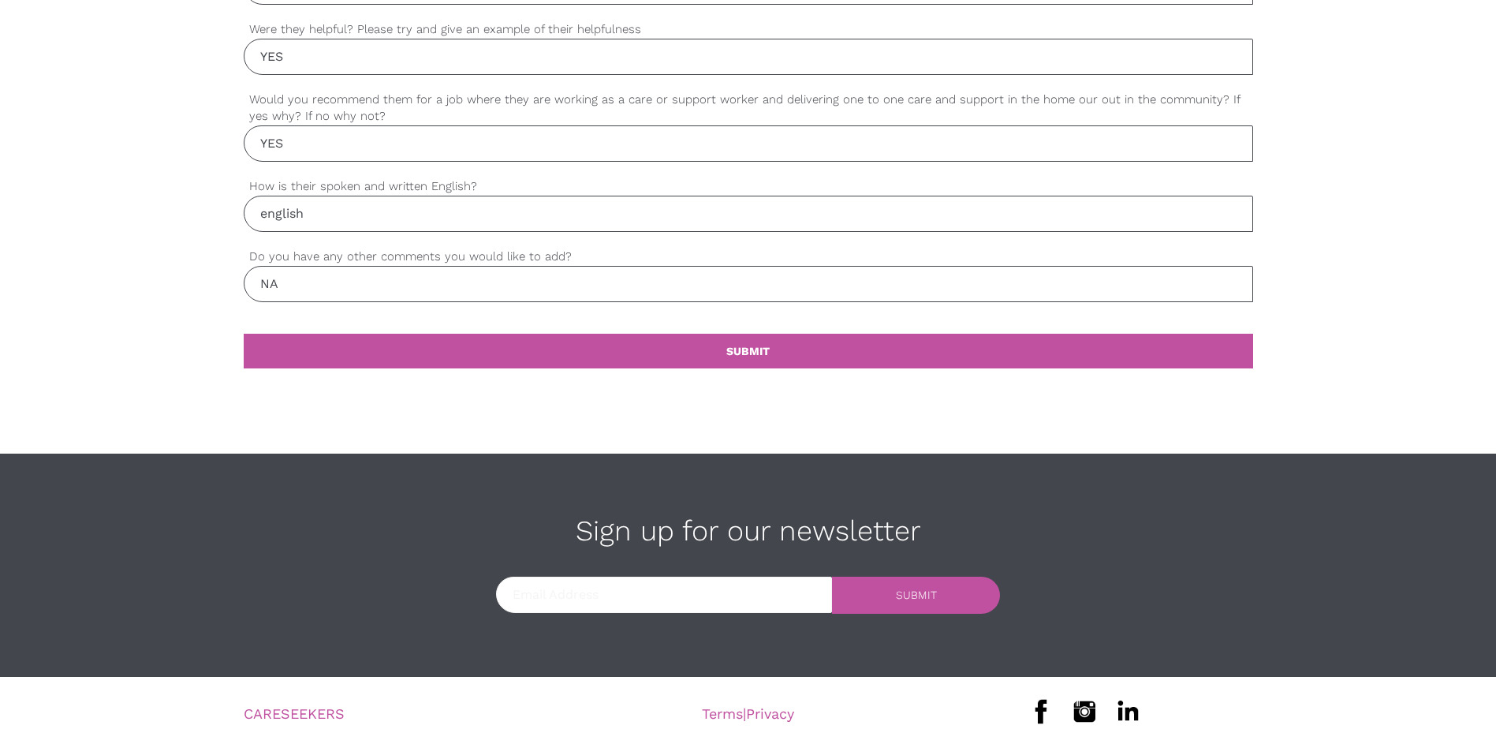
scroll to position [1553, 0]
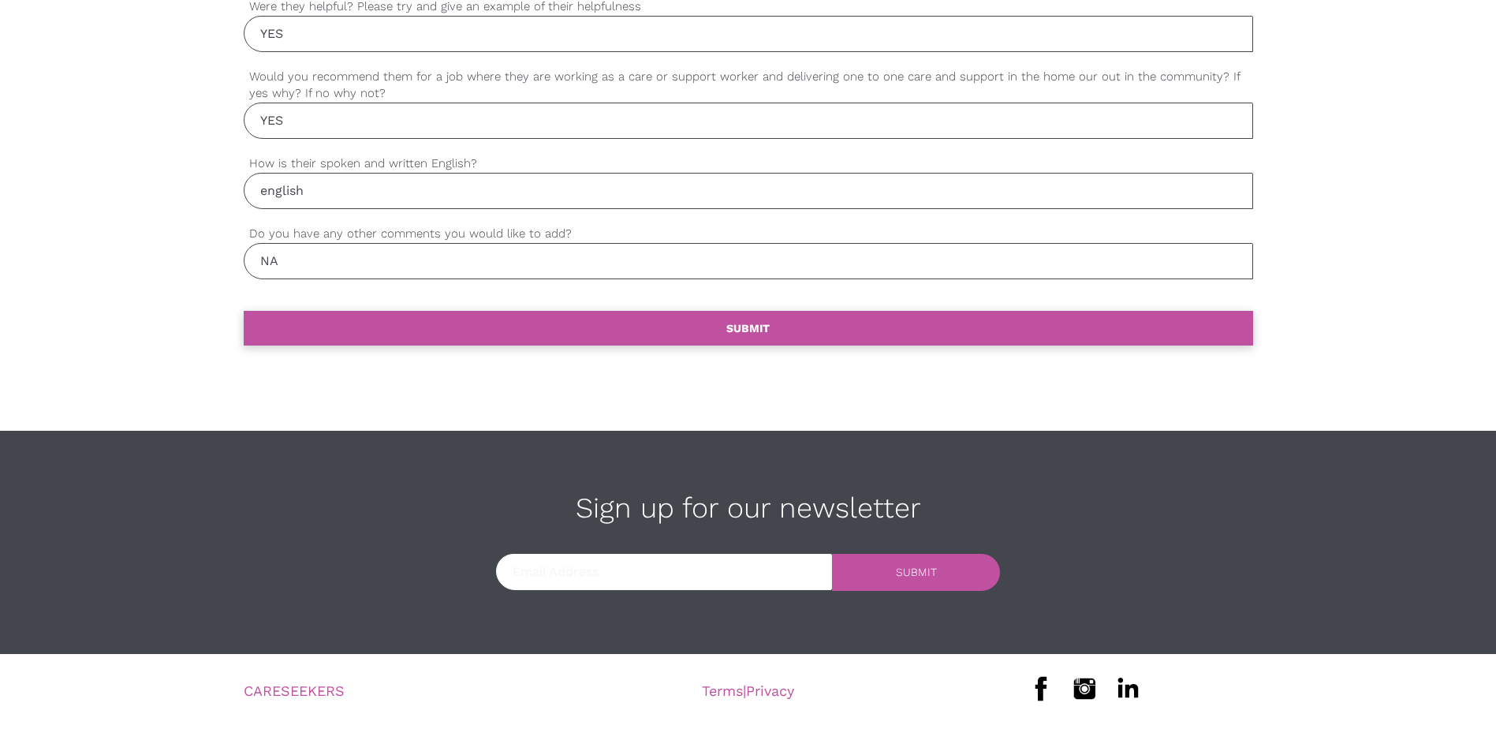
type input "[PHONE_NUMBER]"
click at [783, 337] on link "settings SUBMIT" at bounding box center [748, 328] width 1009 height 35
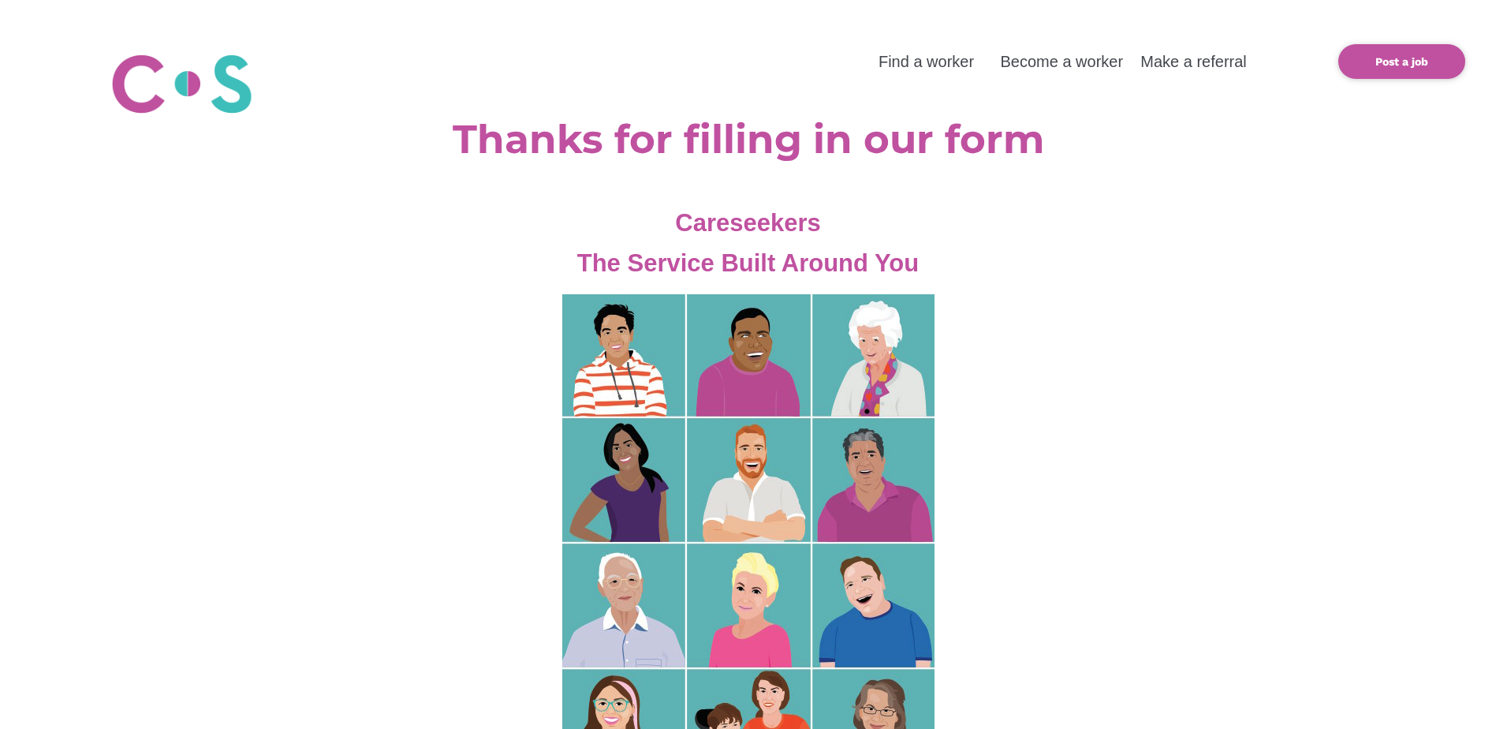
drag, startPoint x: 56, startPoint y: 42, endPoint x: 58, endPoint y: 2, distance: 39.5
click at [56, 42] on div "Find a worker Become a worker Make a referral settings Post a job Thanks for fi…" at bounding box center [748, 563] width 1496 height 1127
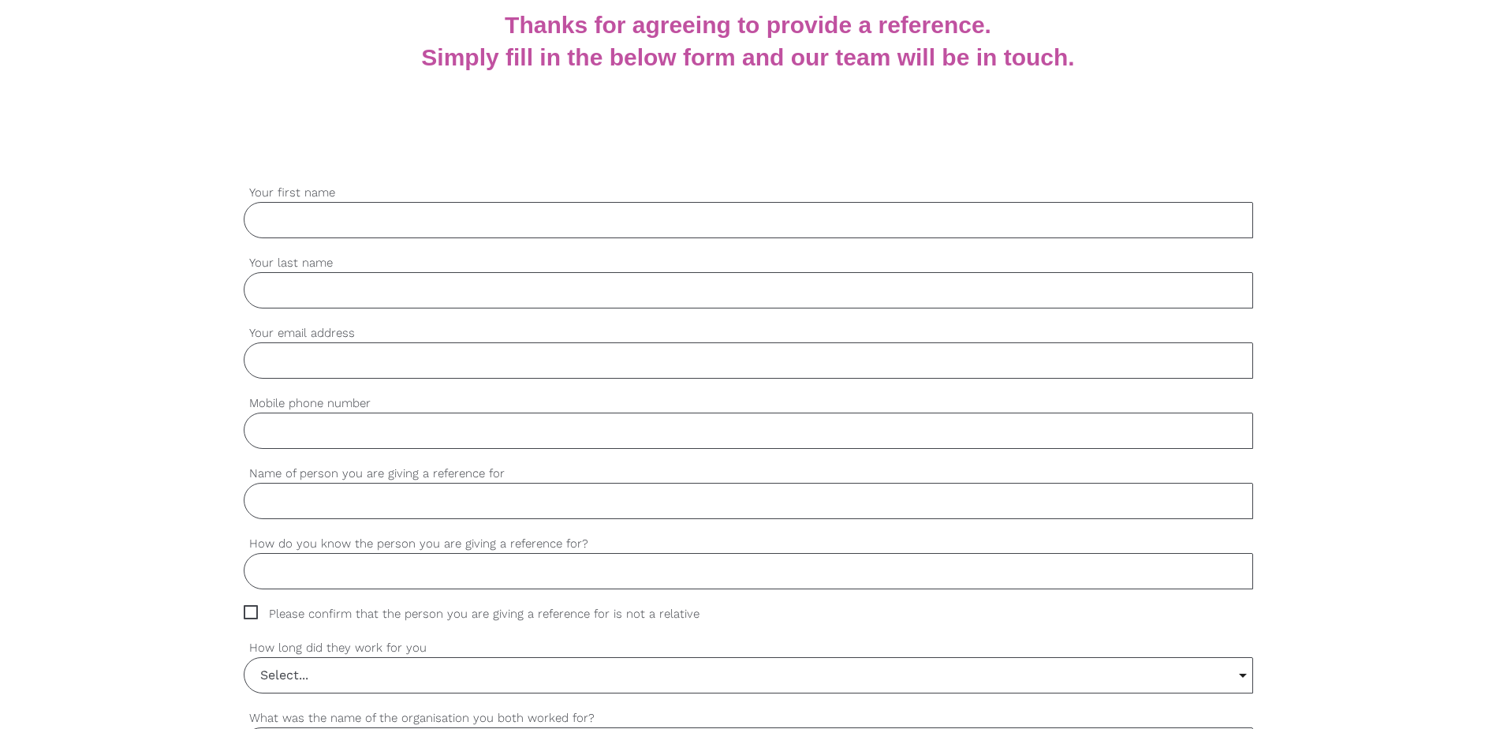
scroll to position [315, 0]
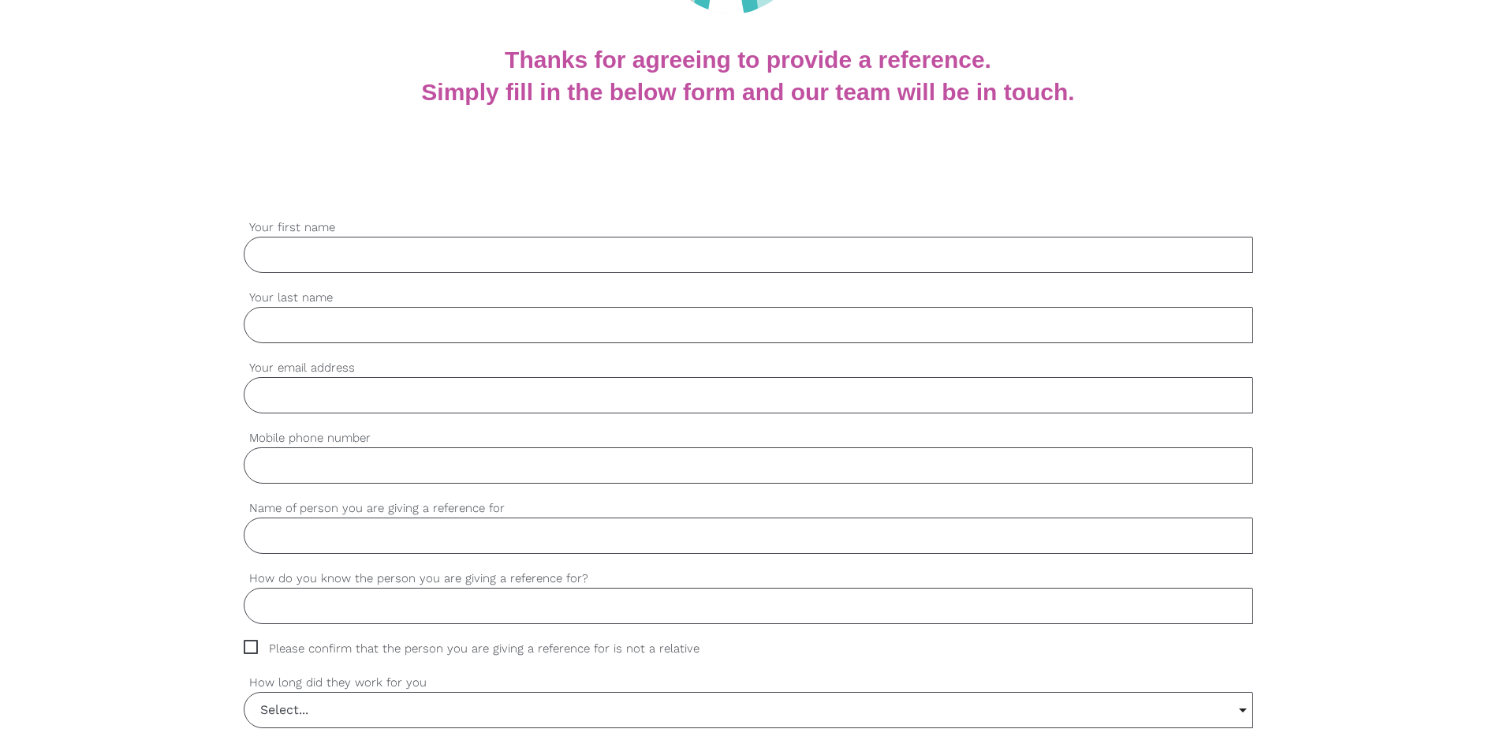
click at [356, 263] on input "Your first name" at bounding box center [748, 255] width 1009 height 36
type input "[DEMOGRAPHIC_DATA]"
type input "Genupala"
type input "[PERSON_NAME][EMAIL_ADDRESS][DOMAIN_NAME]"
type input "[PHONE_NUMBER]"
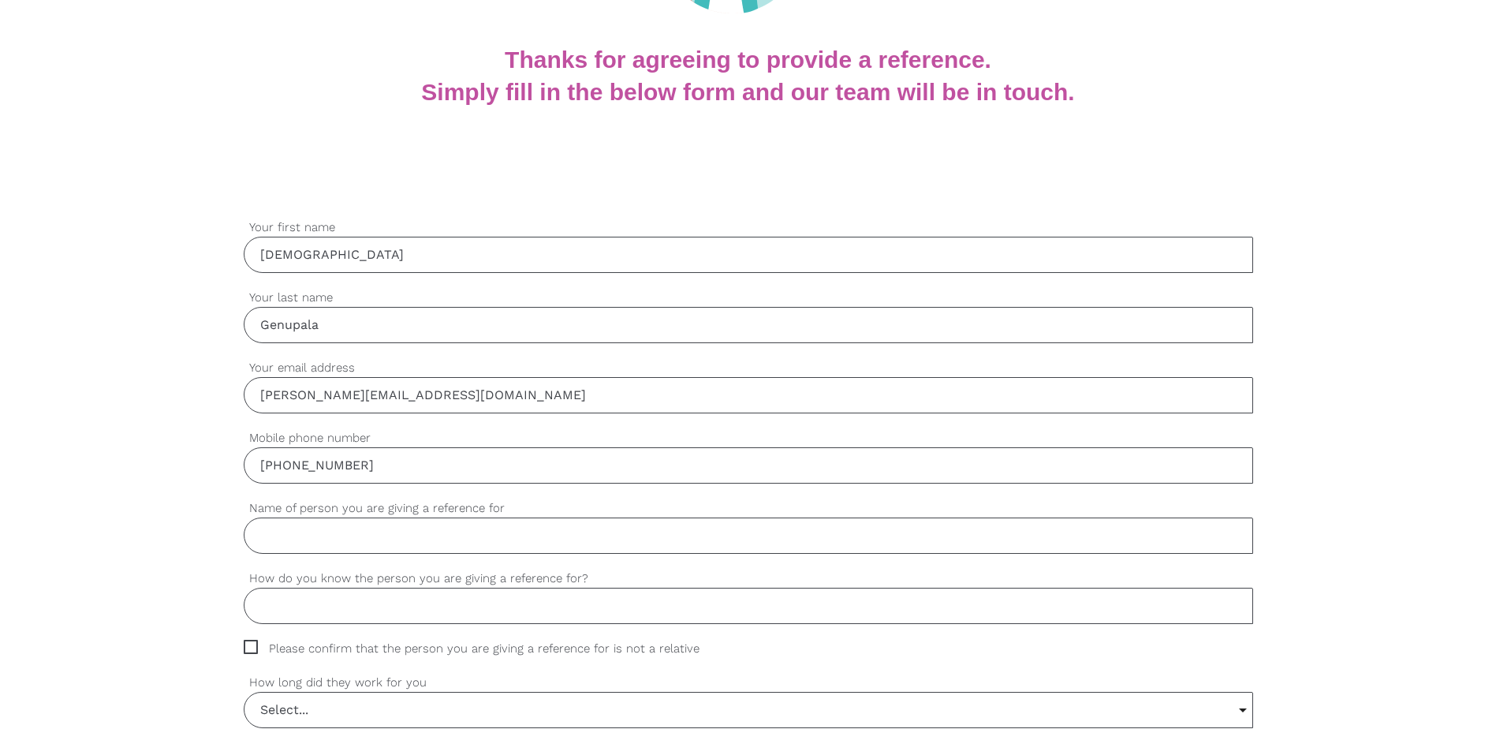
type input "Payroll admnitrator"
type input "Employee"
type input "ISS FACILITY SERVICES AU Ltd"
type input "cleaning duties"
type input "cleaning"
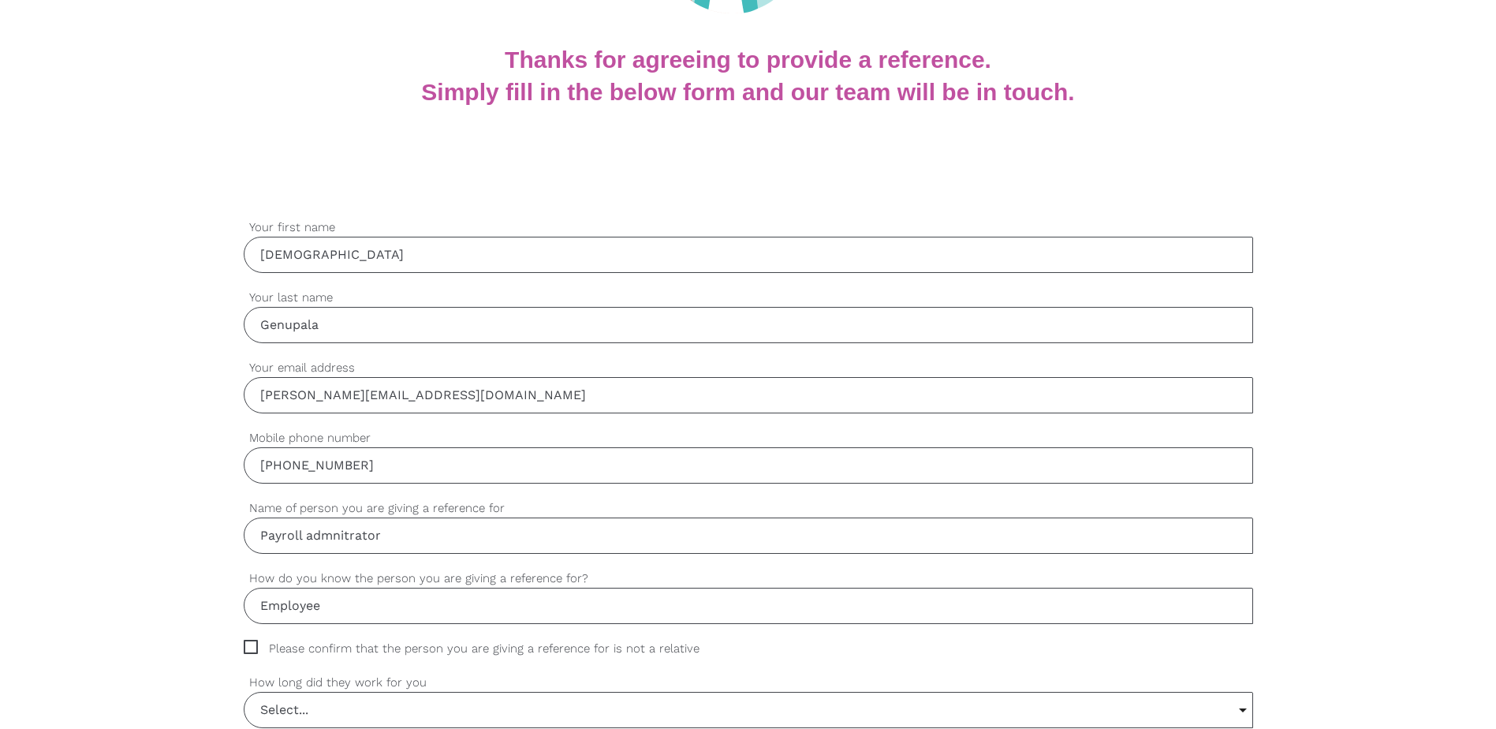
type input "NA"
type input "YES"
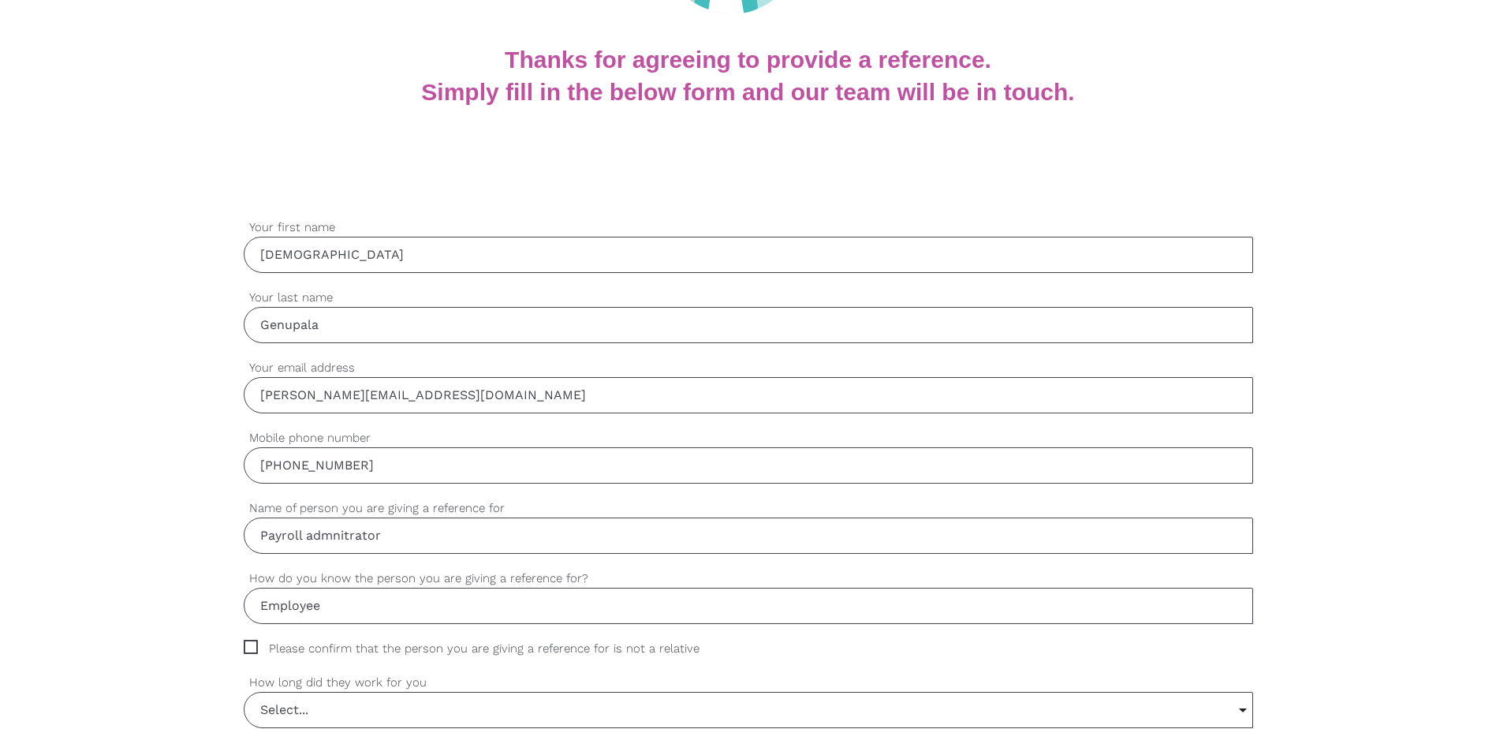
type input "english"
type input "NA"
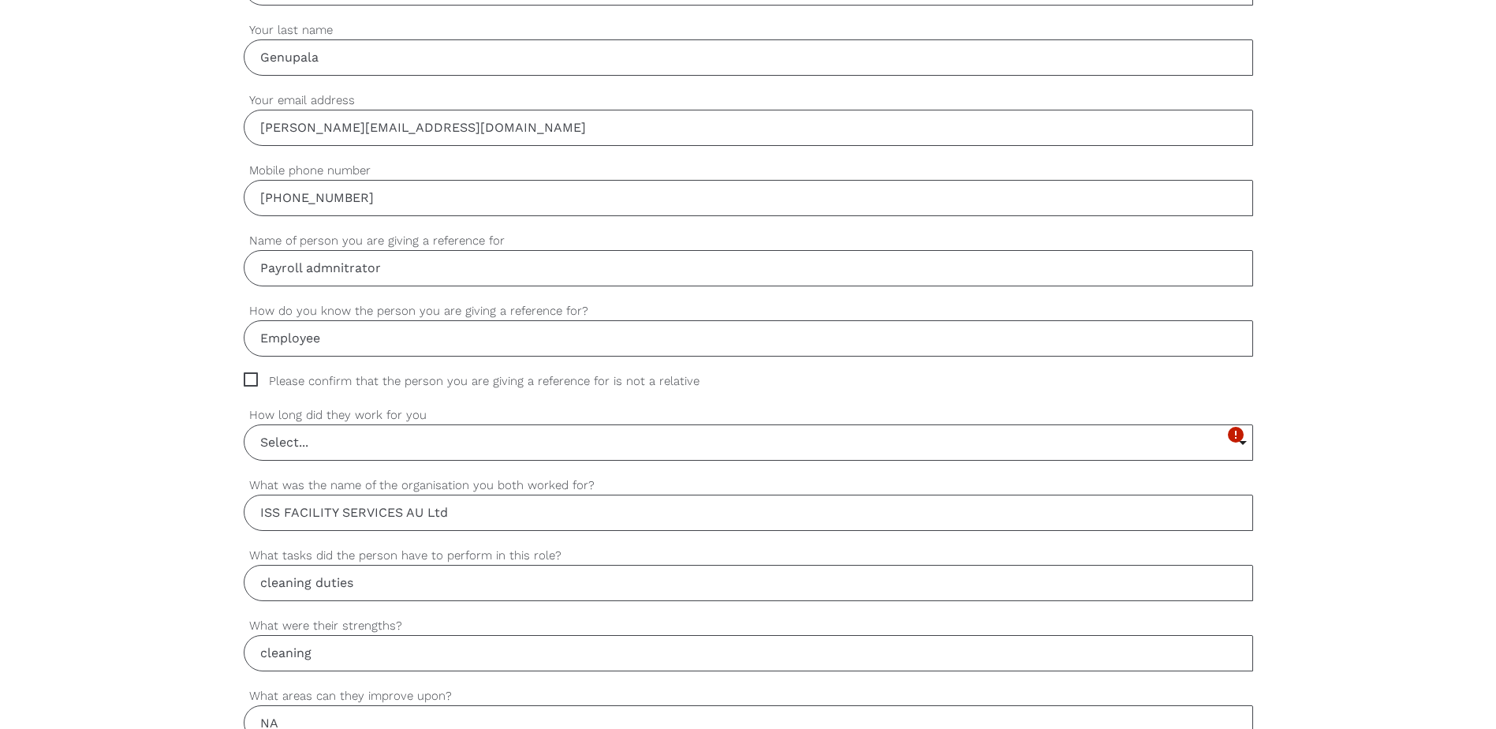
scroll to position [631, 0]
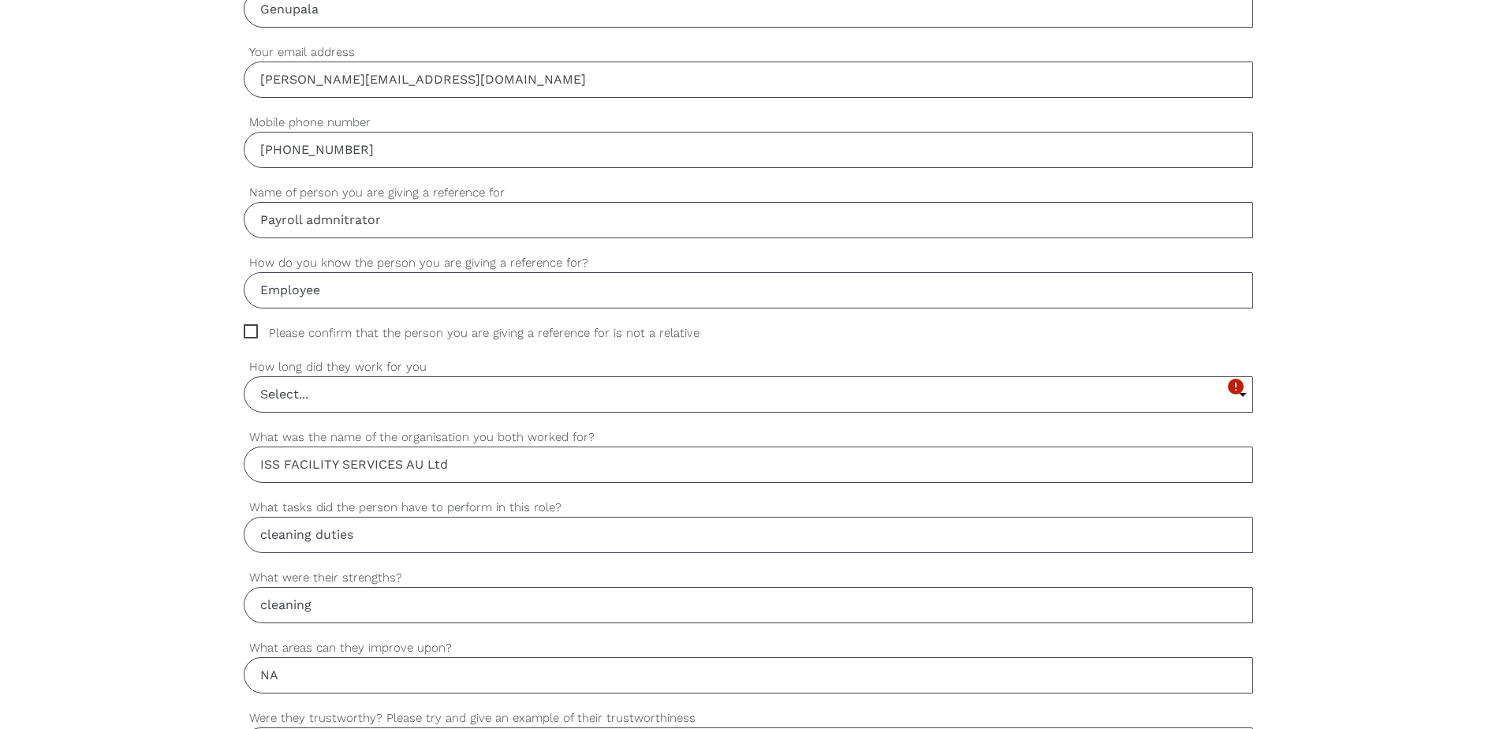
click at [254, 331] on span "Please confirm that the person you are giving a reference for is not a relative" at bounding box center [487, 333] width 486 height 18
click at [254, 331] on input "Please confirm that the person you are giving a reference for is not a relative" at bounding box center [249, 329] width 10 height 10
checkbox input "true"
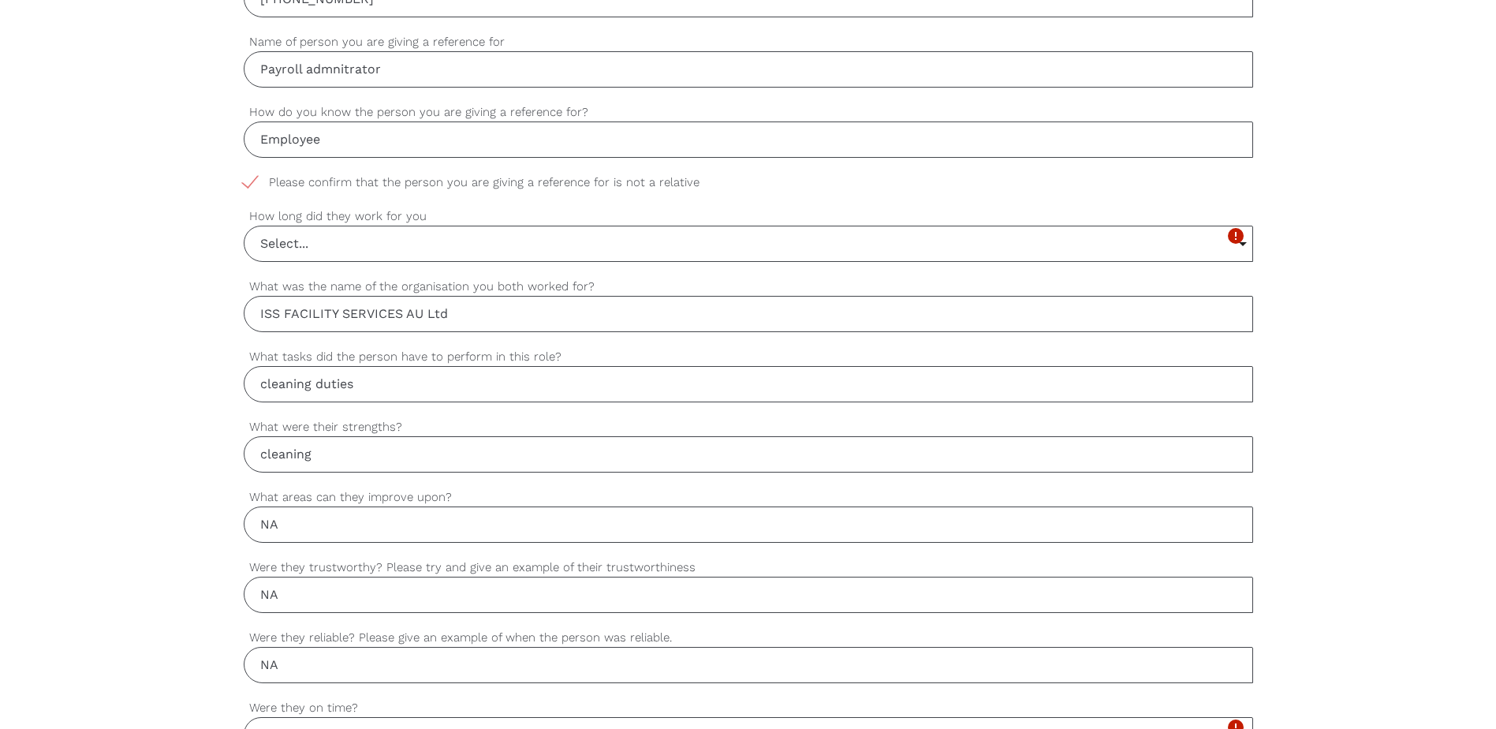
scroll to position [788, 0]
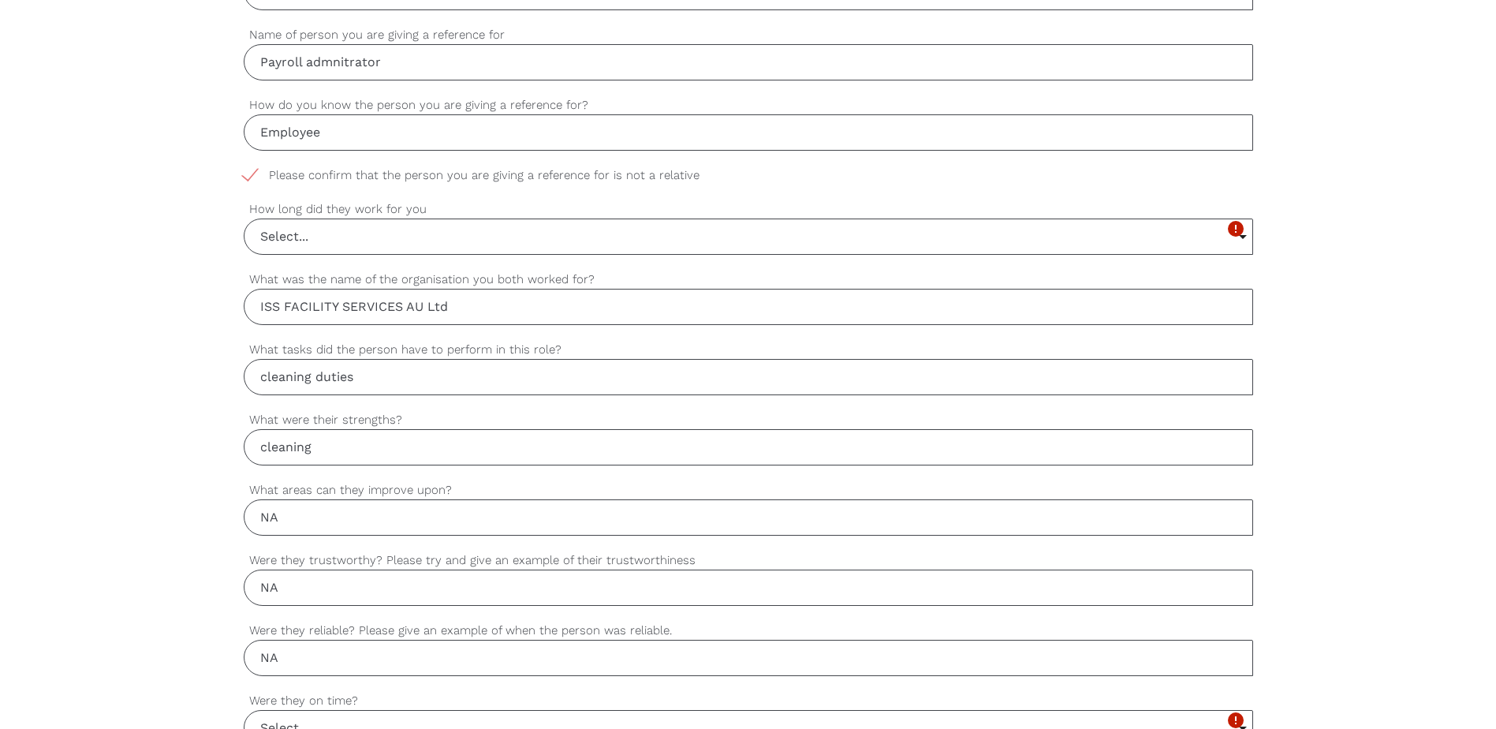
click at [315, 233] on input "Select..." at bounding box center [748, 236] width 1008 height 35
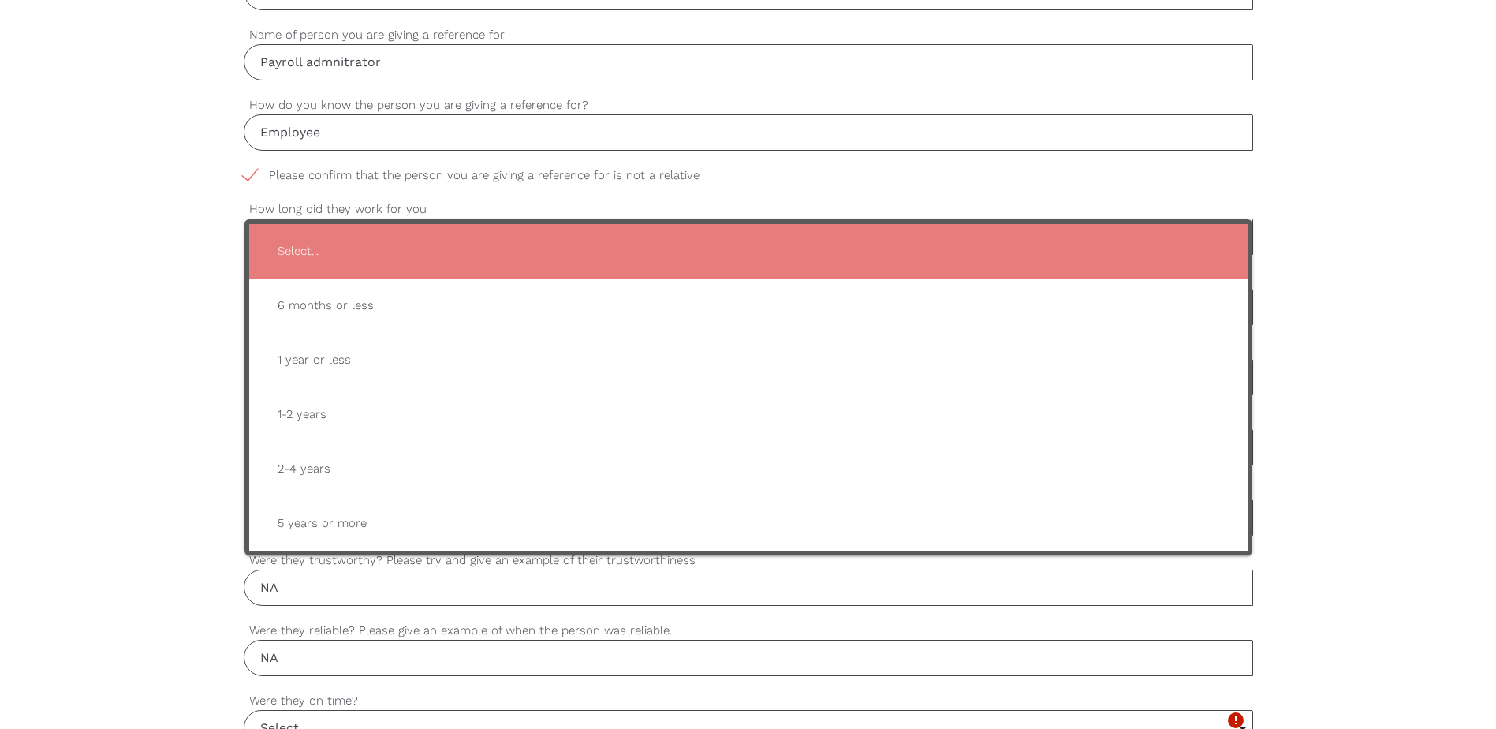
click at [181, 162] on div "settings Pravalika Your first name settings Genupala Your last name settings Pr…" at bounding box center [748, 454] width 1496 height 1481
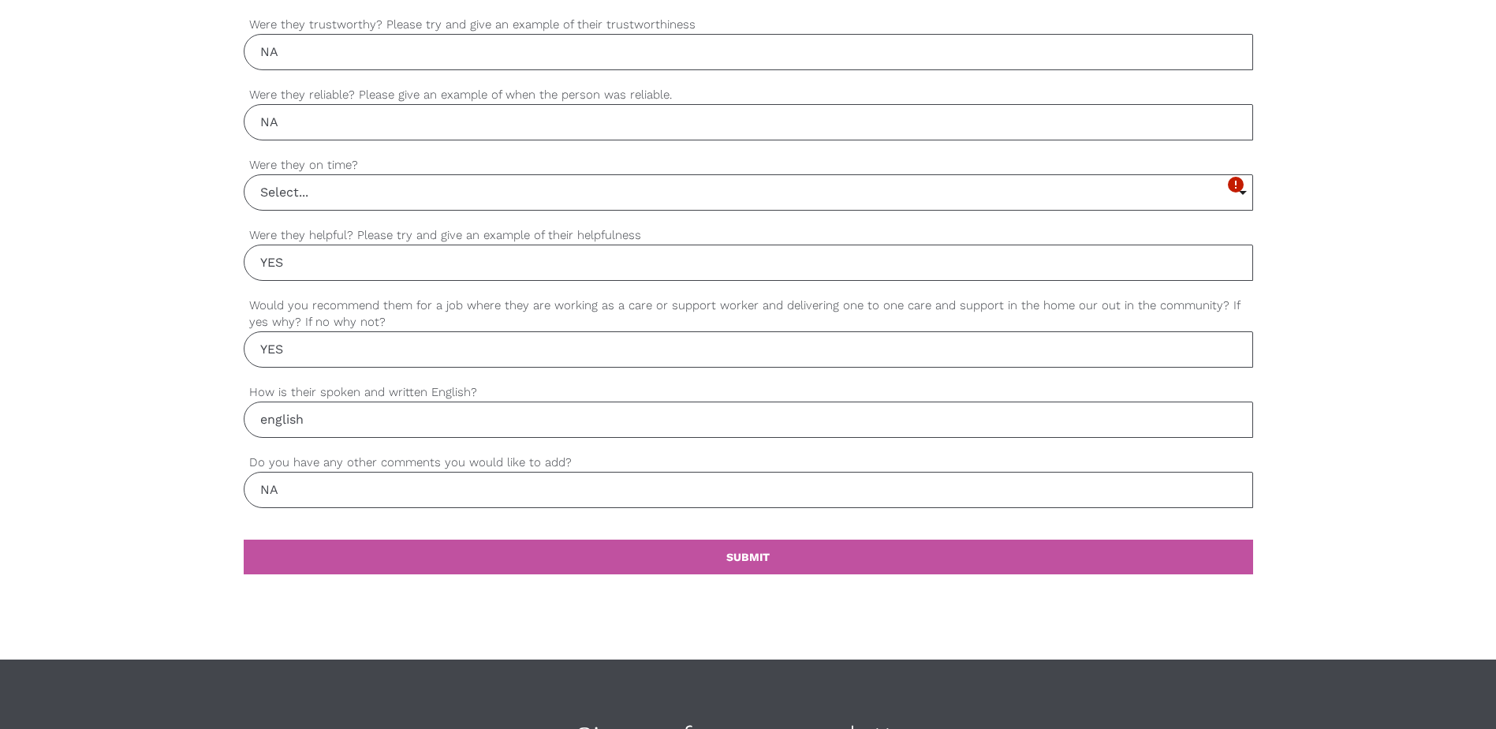
scroll to position [1419, 0]
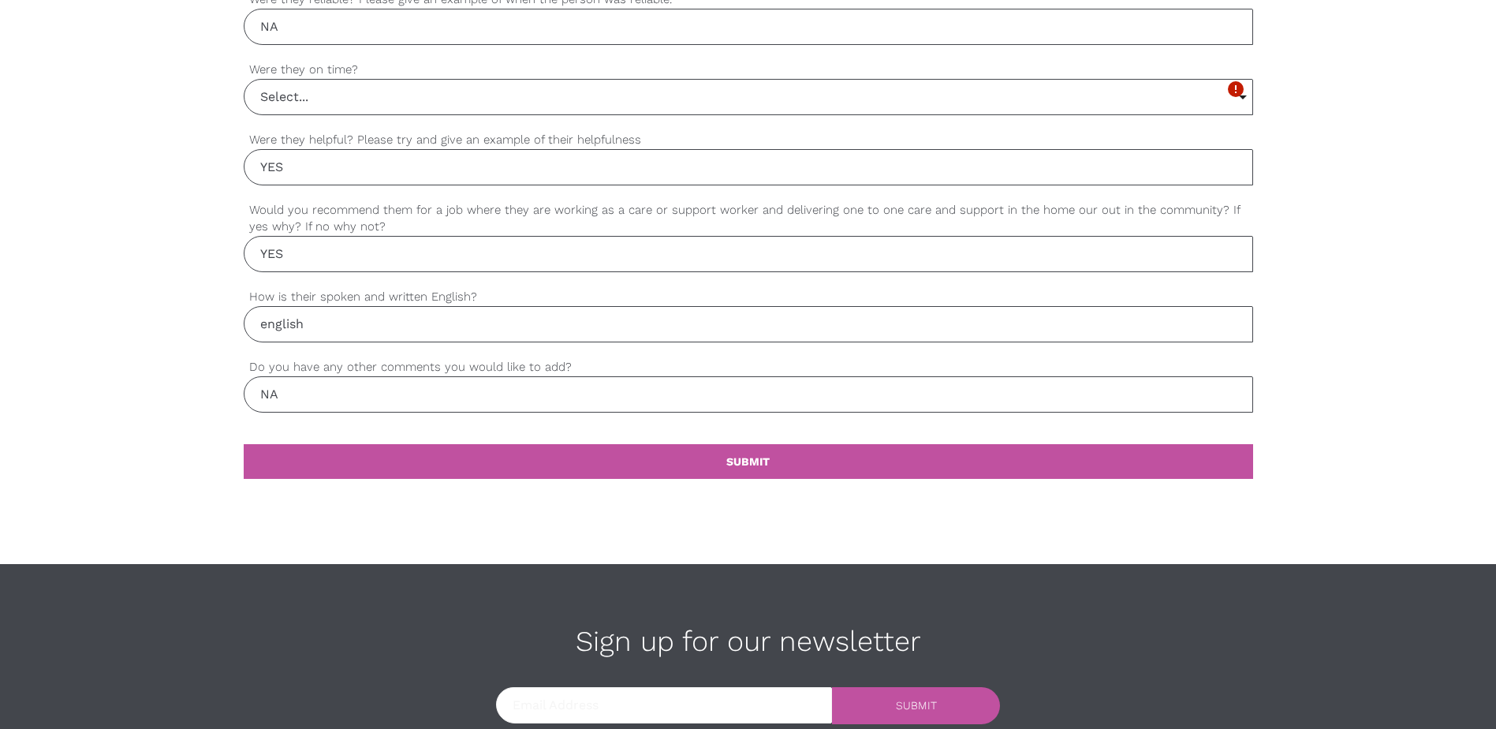
click at [423, 95] on input "Select..." at bounding box center [748, 97] width 1008 height 35
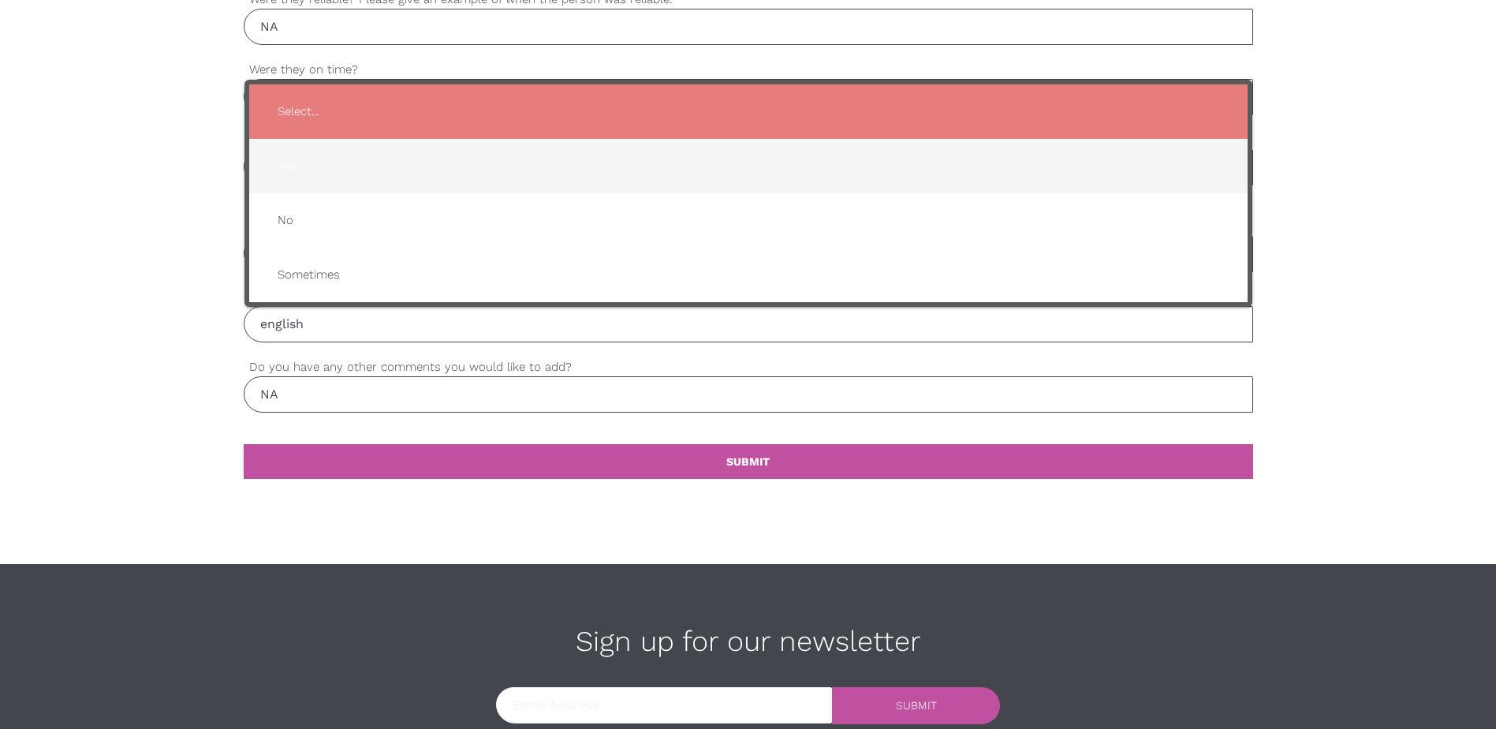
click at [347, 156] on span "Yes" at bounding box center [748, 166] width 967 height 39
type input "Yes"
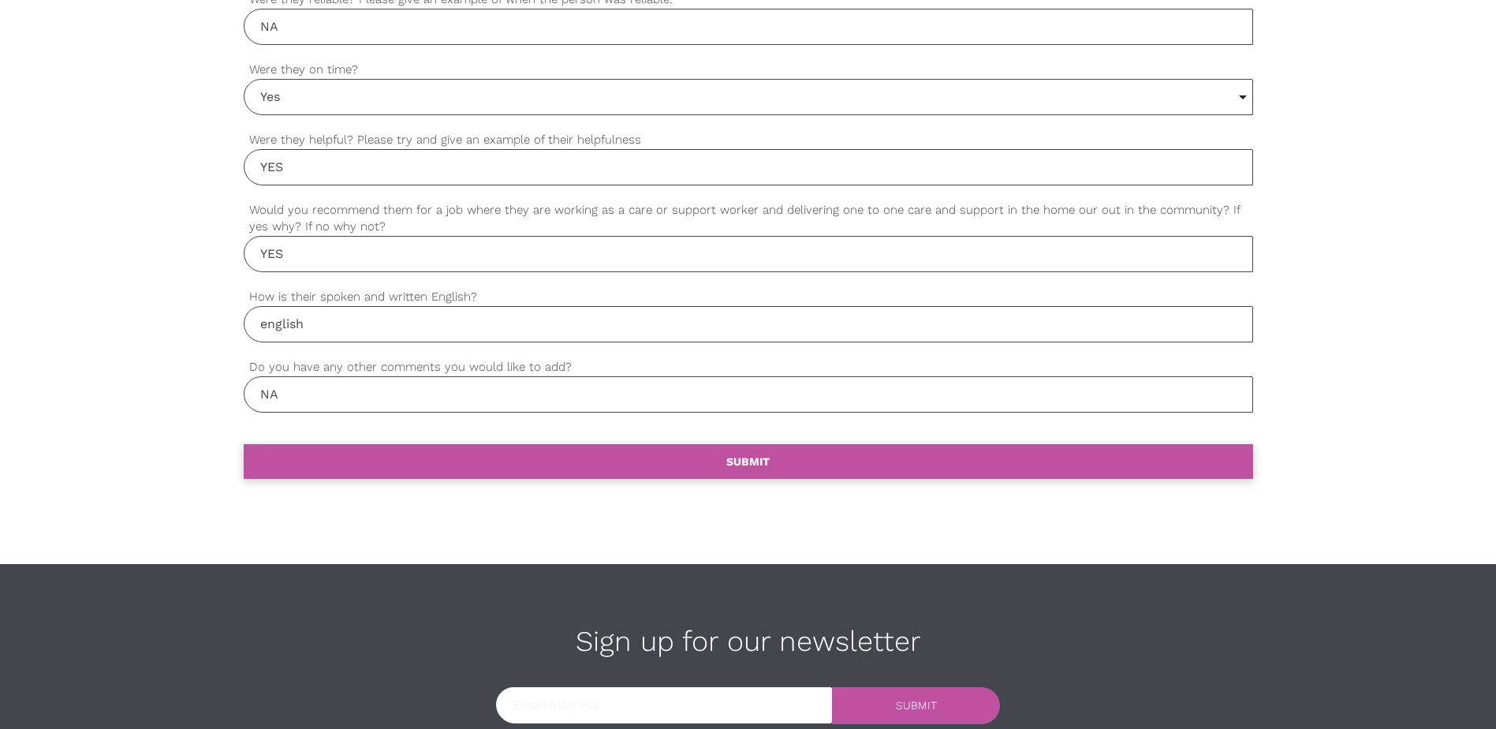
click at [766, 475] on link "settings SUBMIT" at bounding box center [748, 461] width 1009 height 35
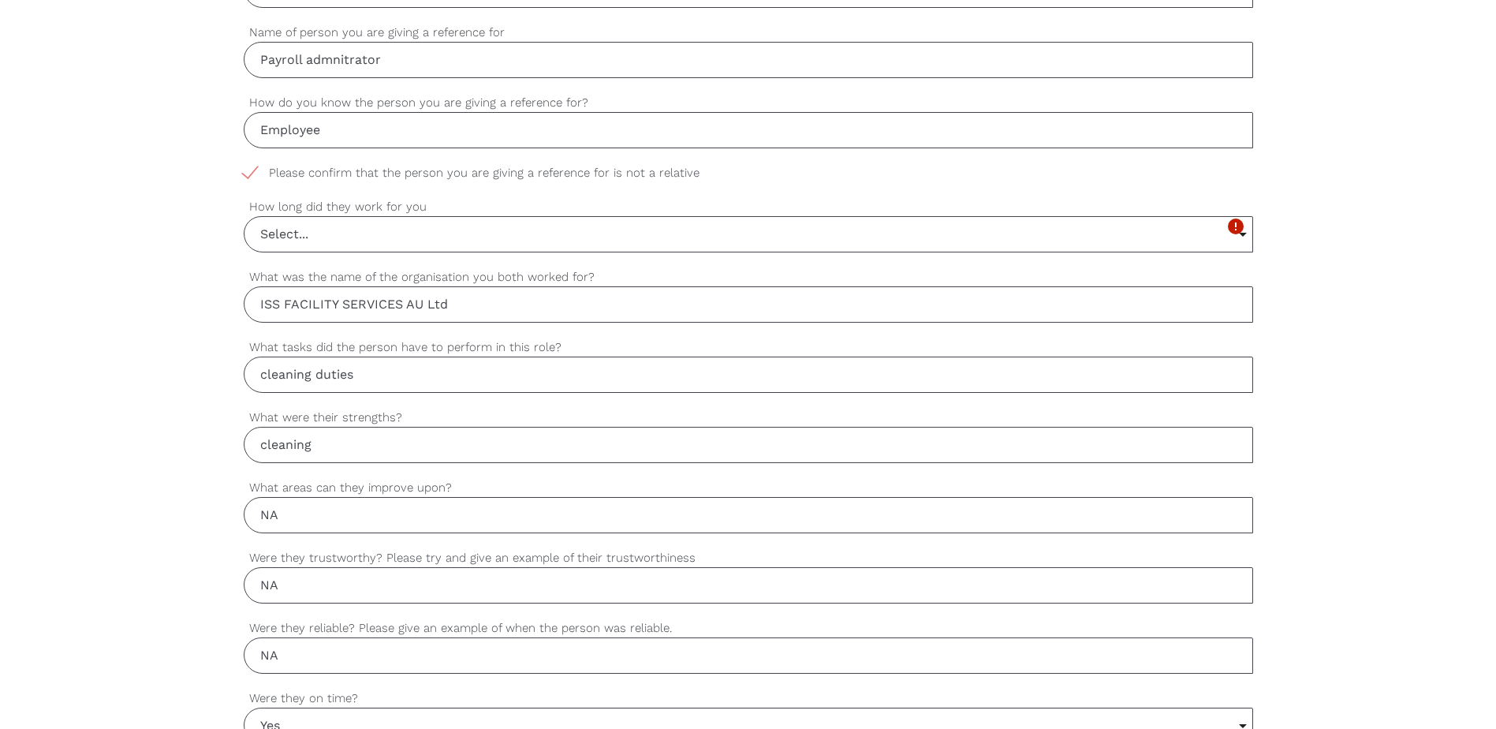
scroll to position [534, 0]
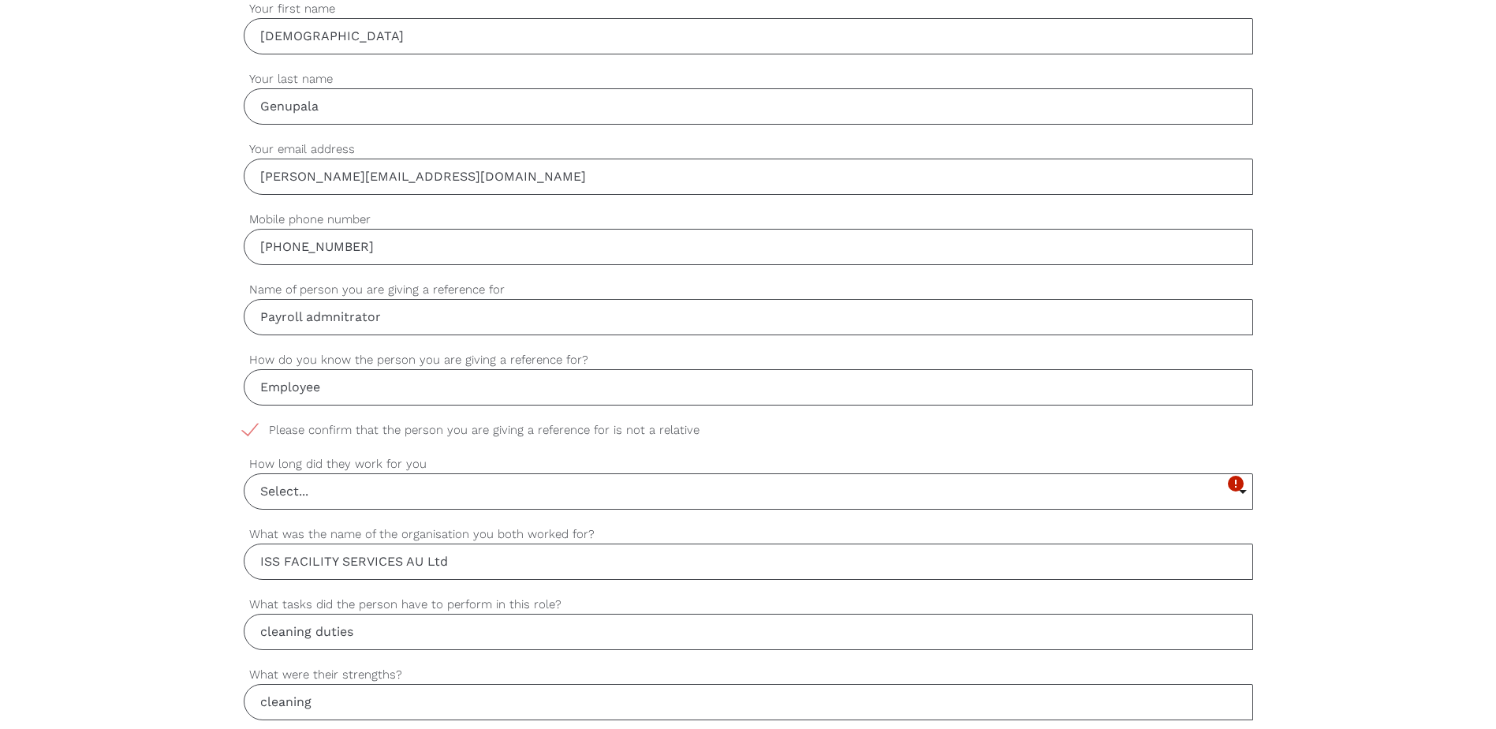
click at [382, 488] on input "Select..." at bounding box center [748, 491] width 1008 height 35
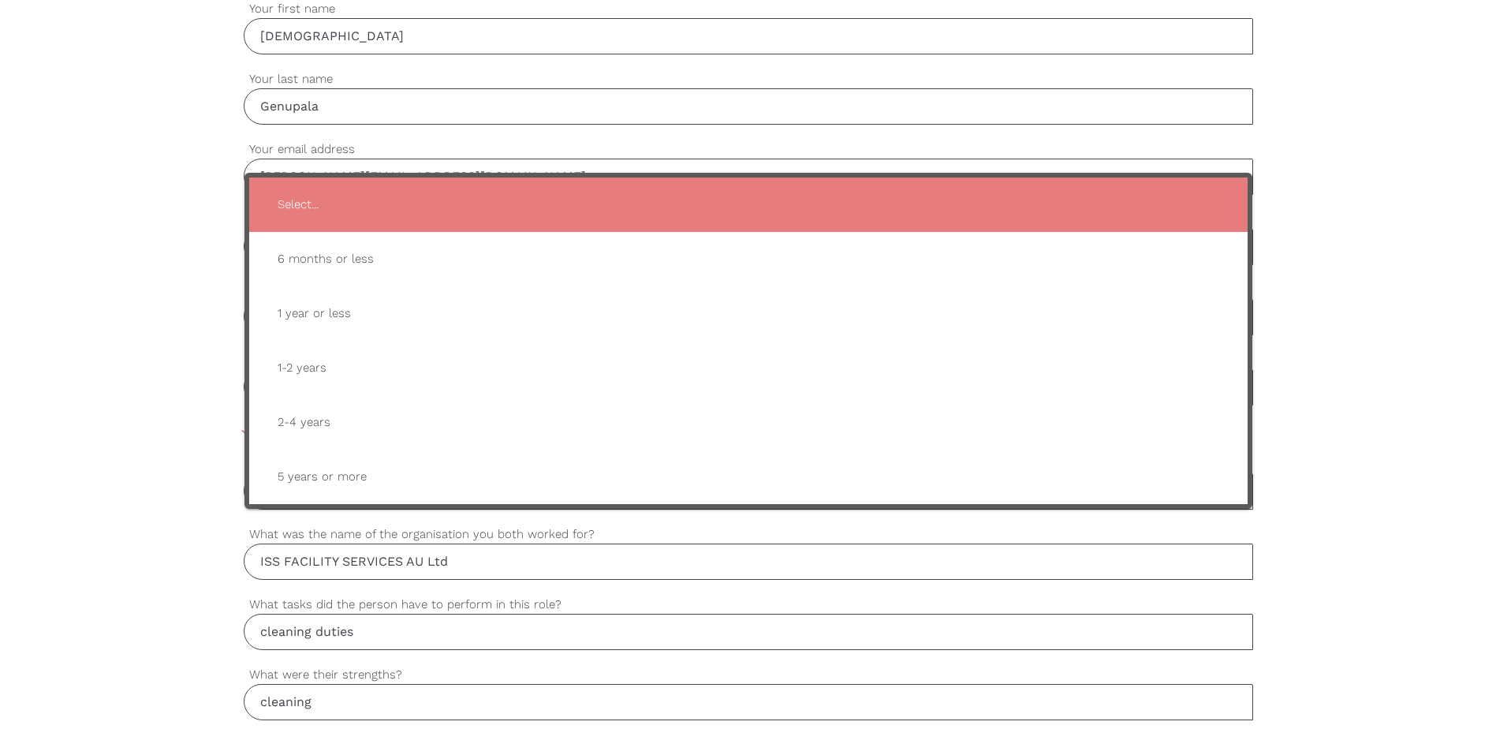
click at [144, 274] on div "settings Pravalika Your first name settings Genupala Your last name settings Pr…" at bounding box center [748, 708] width 1496 height 1481
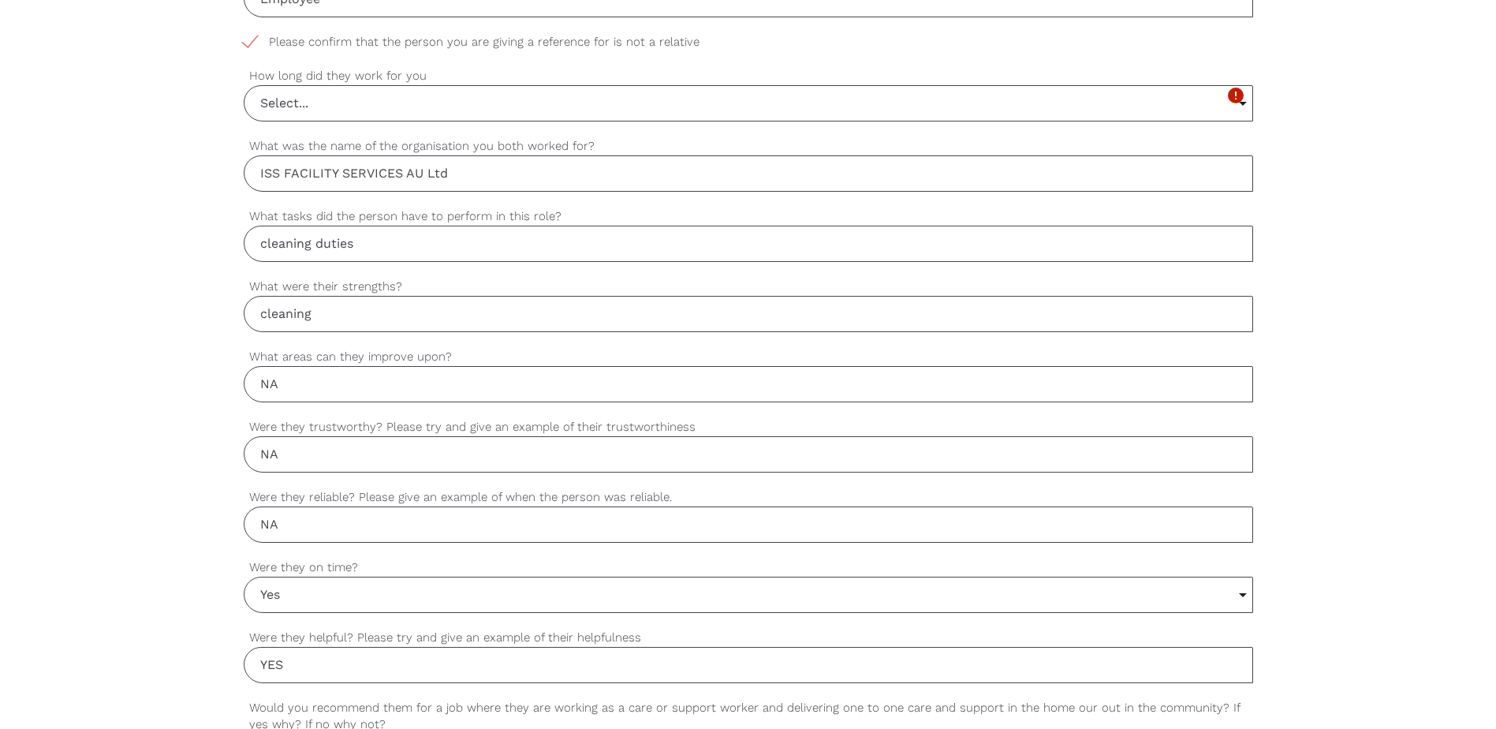
scroll to position [770, 0]
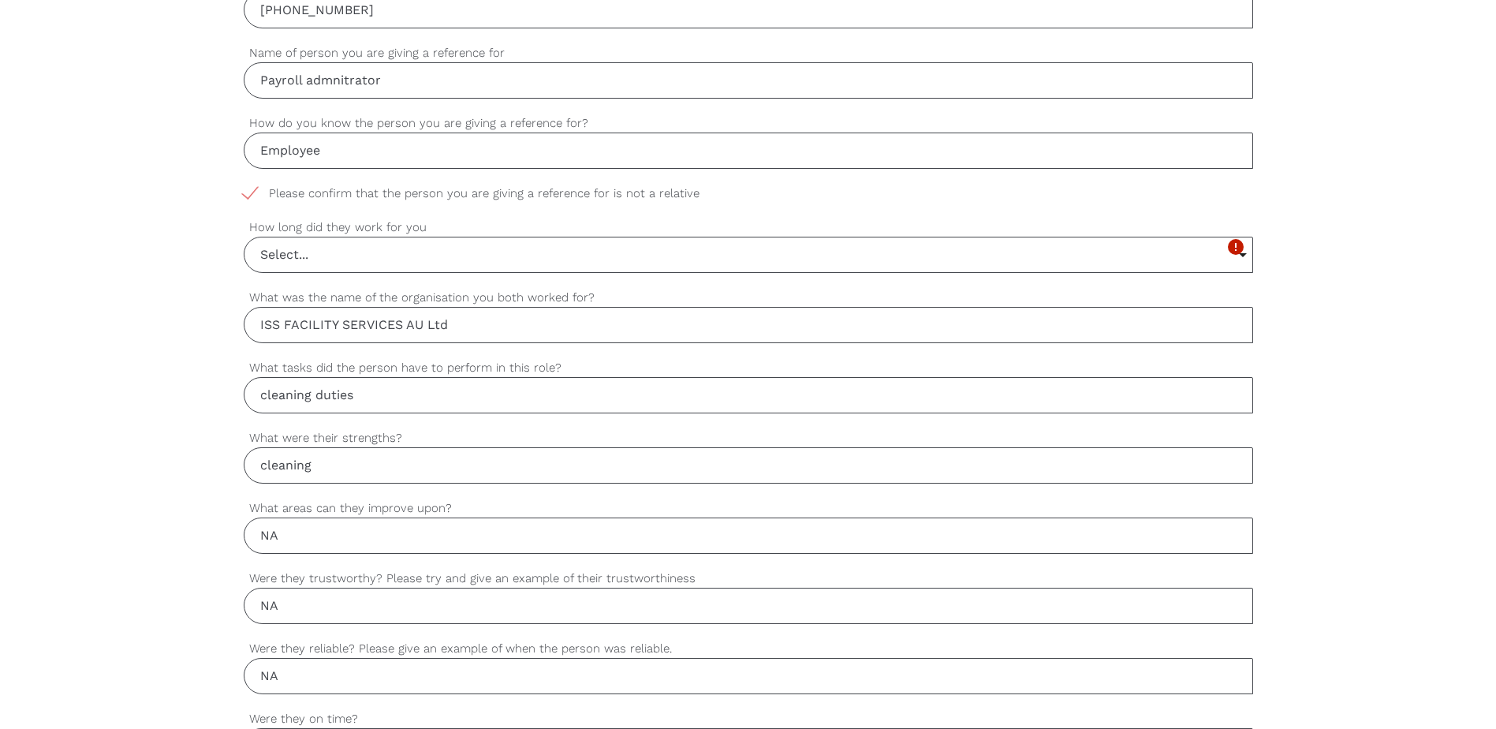
click at [349, 255] on input "Select..." at bounding box center [748, 254] width 1008 height 35
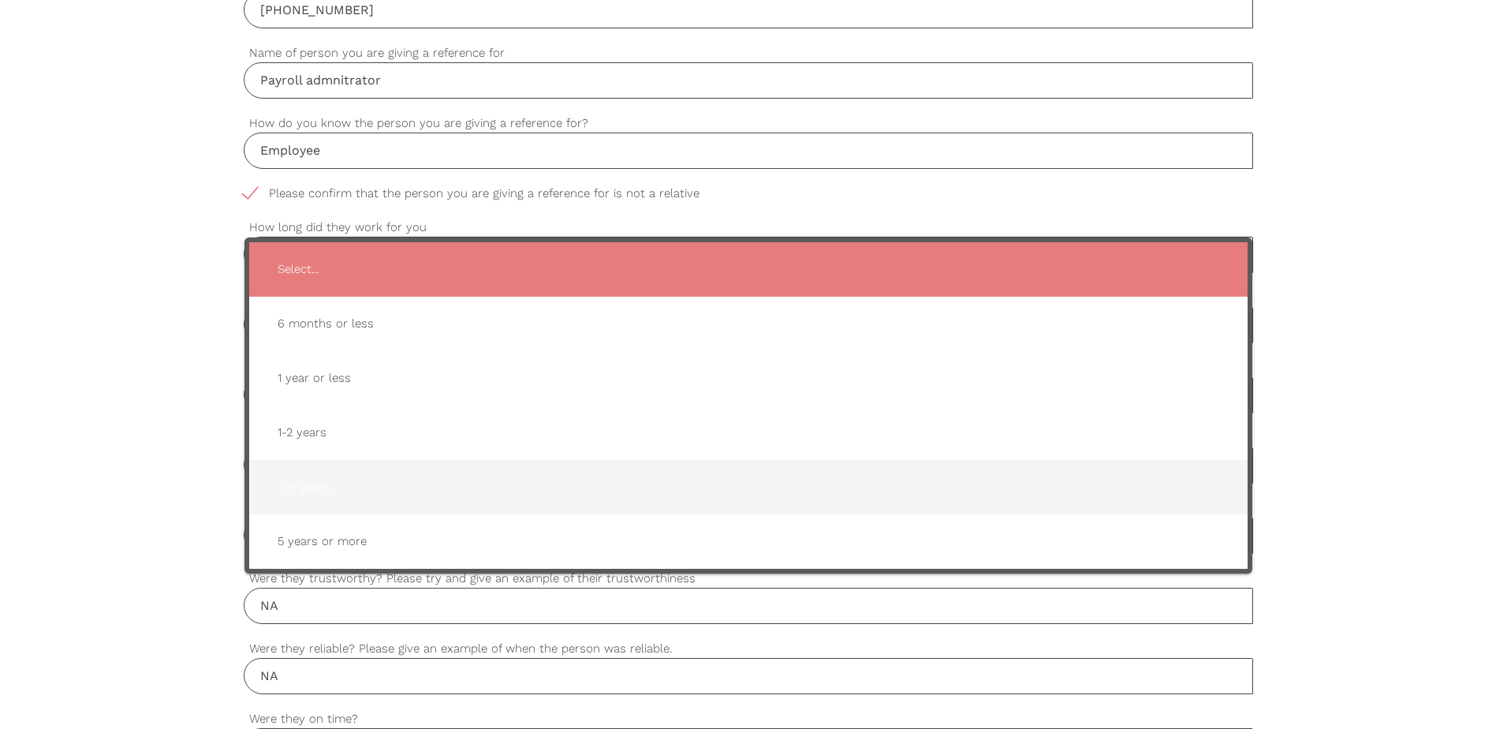
click at [327, 484] on span "2-4 years" at bounding box center [748, 487] width 967 height 39
type input "2-4 years"
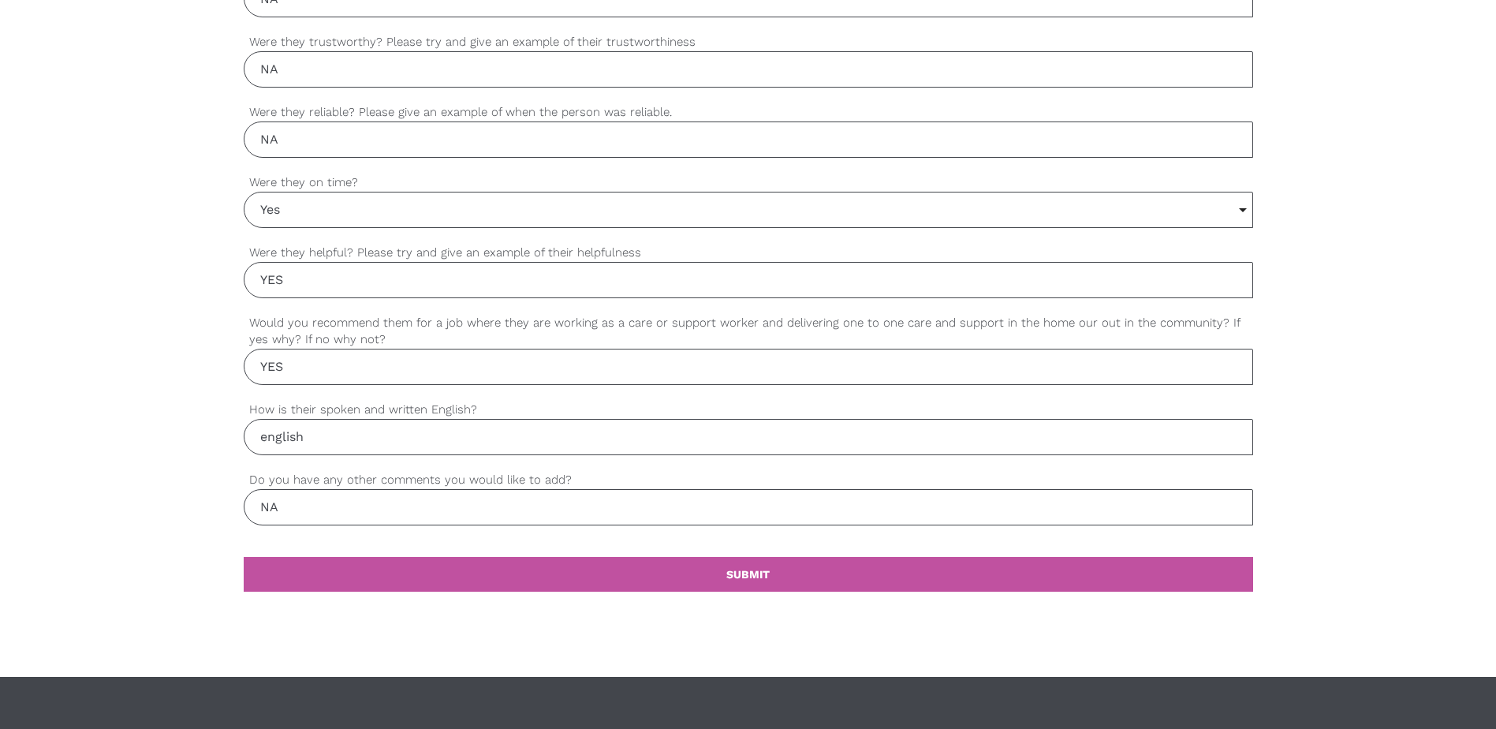
scroll to position [1480, 0]
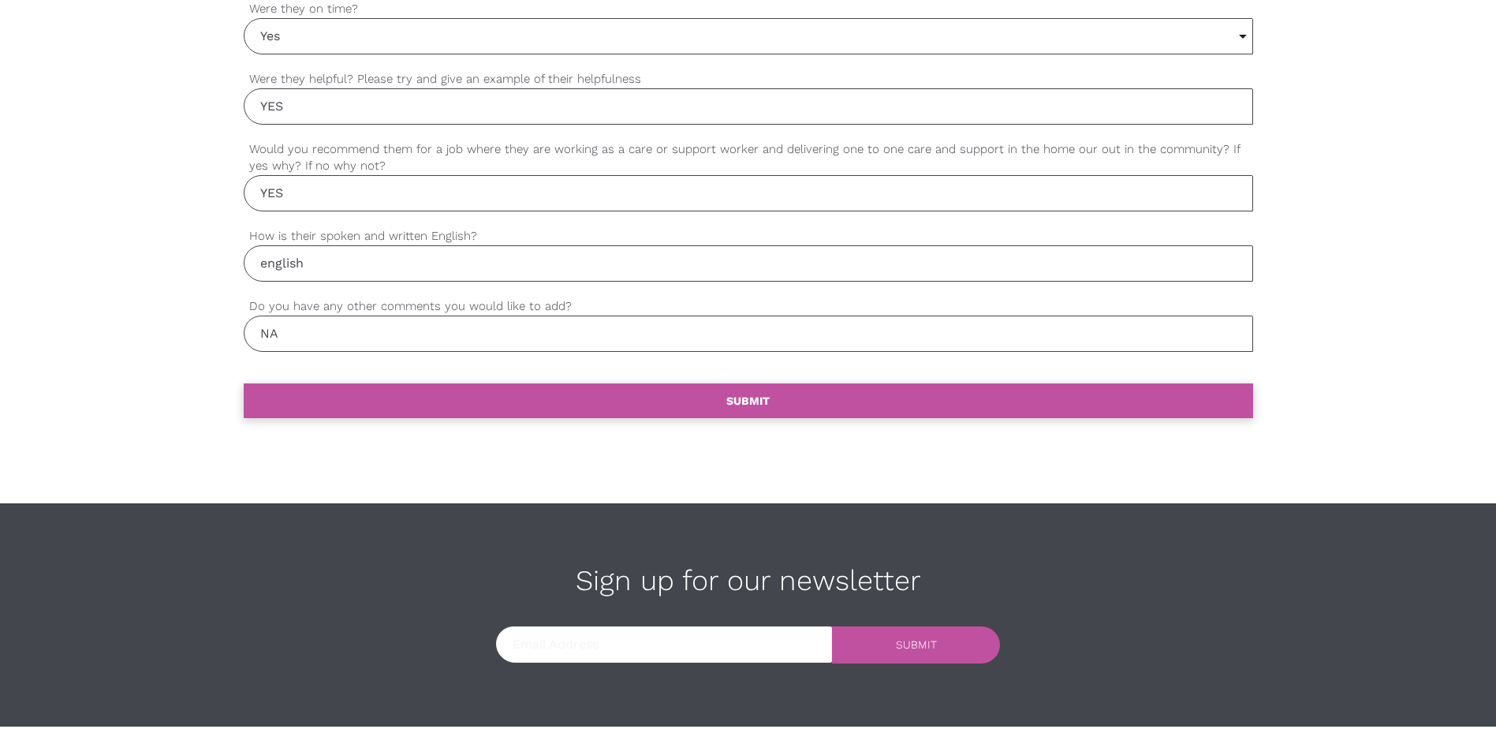
click at [730, 408] on link "settings SUBMIT" at bounding box center [748, 400] width 1009 height 35
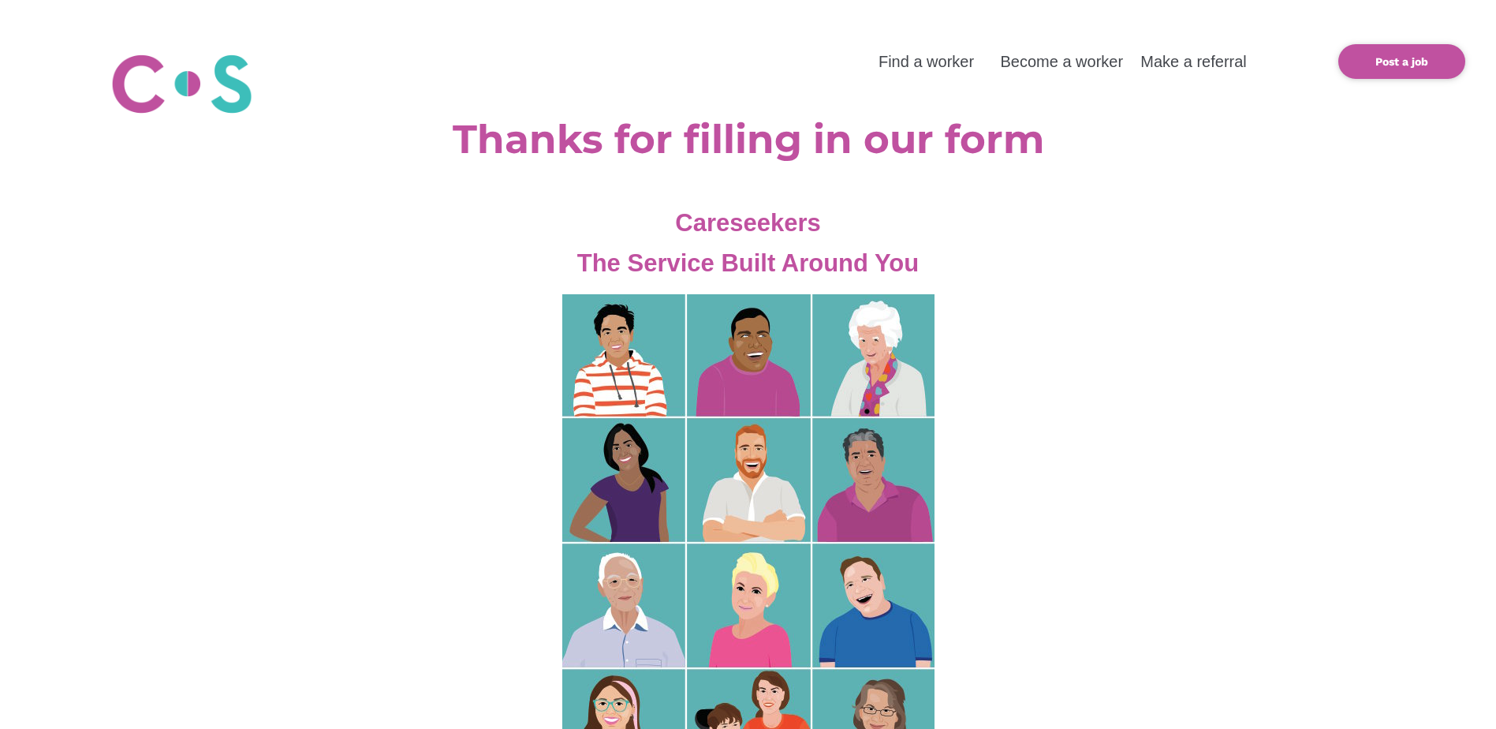
click at [1265, 276] on div "Careseekers The Service Built Around You" at bounding box center [747, 243] width 1343 height 80
